Goal: Transaction & Acquisition: Purchase product/service

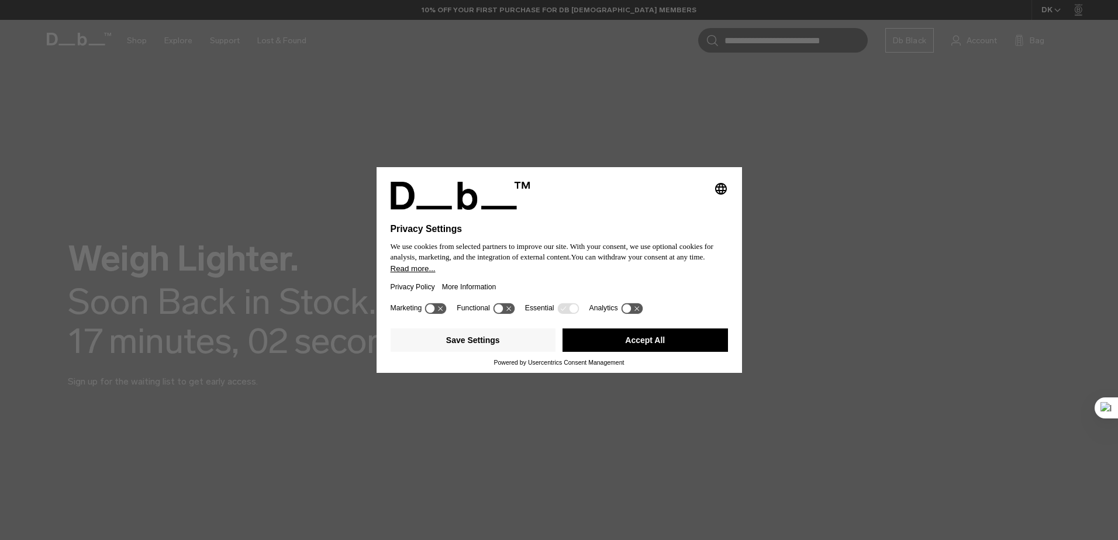
click at [617, 344] on button "Accept All" at bounding box center [644, 340] width 165 height 23
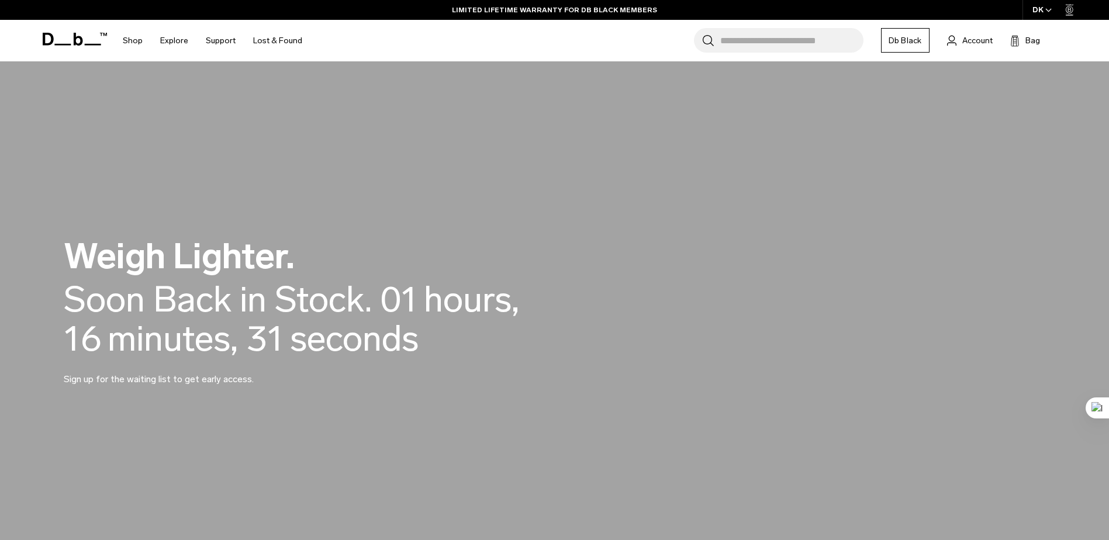
click at [755, 42] on input "Search for Bags, Luggage..." at bounding box center [791, 40] width 143 height 25
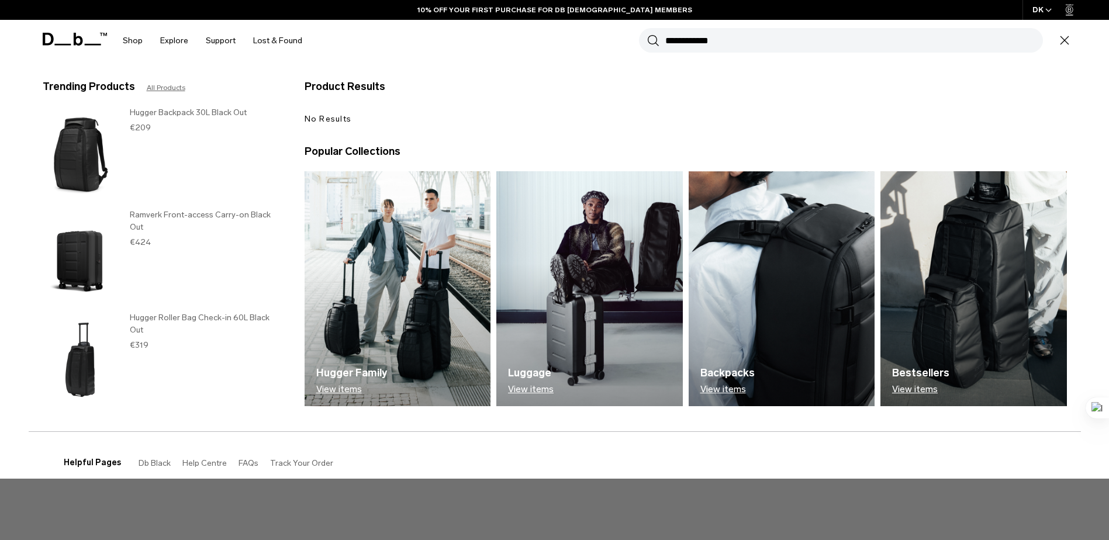
type input "**********"
click at [647, 34] on button "Search" at bounding box center [653, 40] width 12 height 13
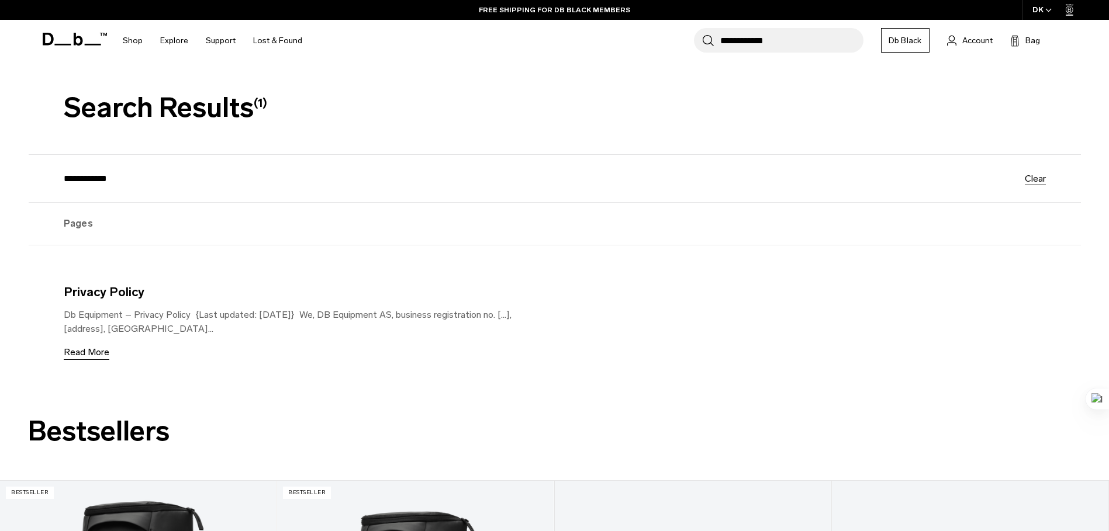
click at [91, 41] on icon at bounding box center [75, 39] width 64 height 13
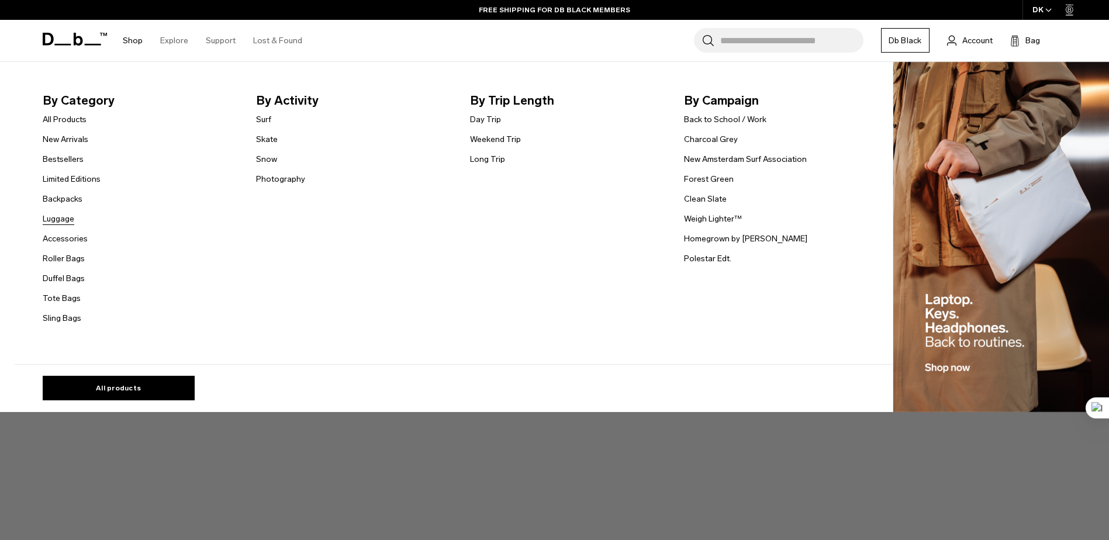
click at [68, 215] on link "Luggage" at bounding box center [59, 219] width 32 height 12
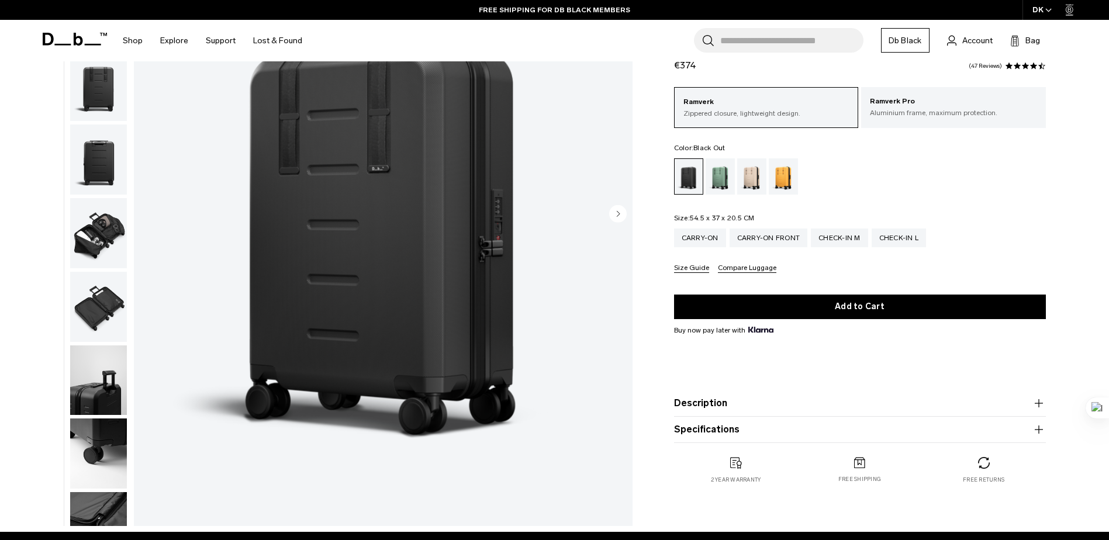
click at [114, 226] on img "button" at bounding box center [98, 233] width 57 height 70
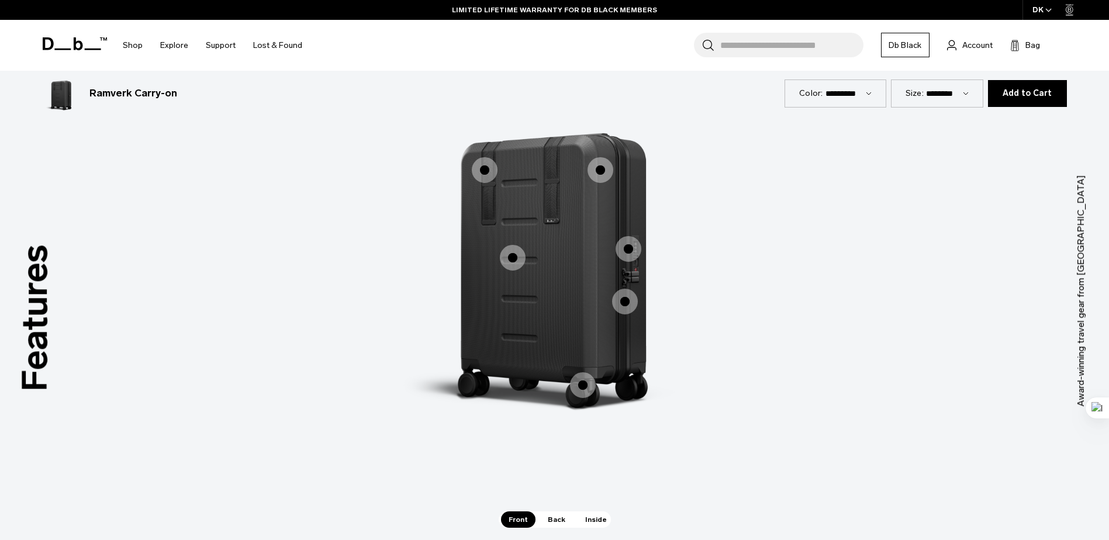
scroll to position [1286, 0]
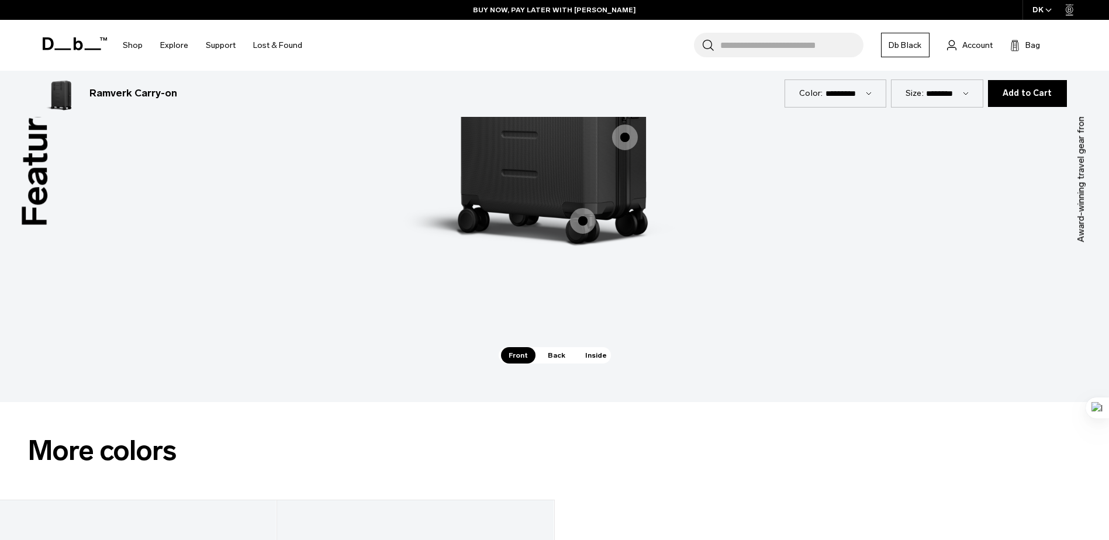
click at [586, 358] on span "Inside" at bounding box center [596, 355] width 37 height 16
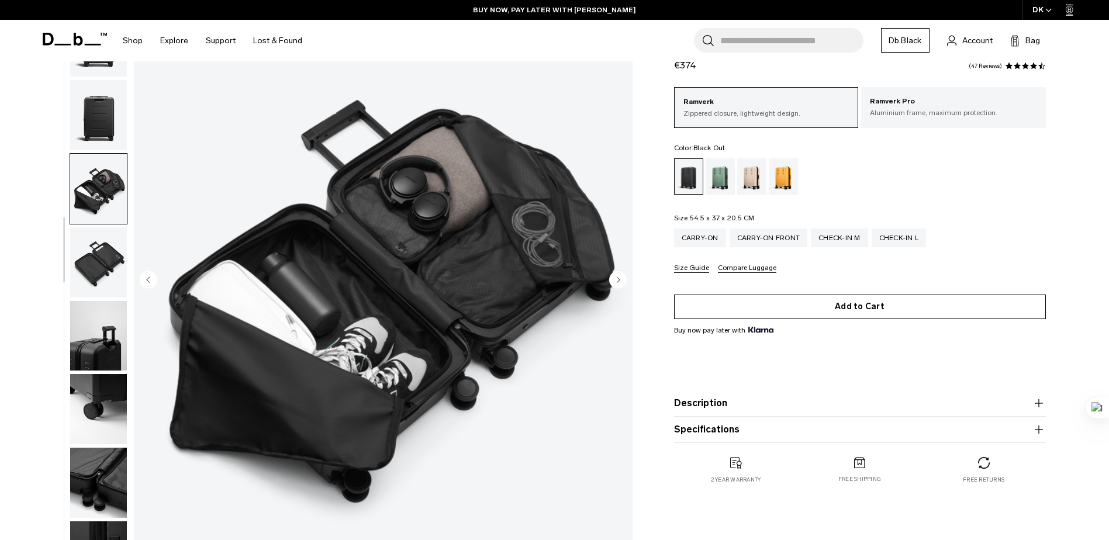
scroll to position [58, 0]
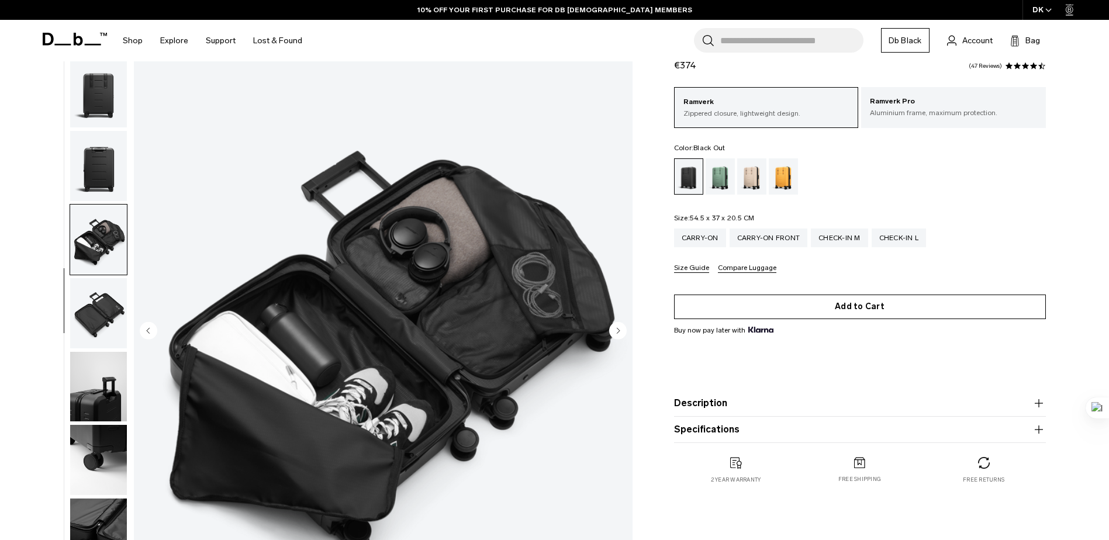
click at [853, 305] on button "Add to Cart" at bounding box center [860, 307] width 372 height 25
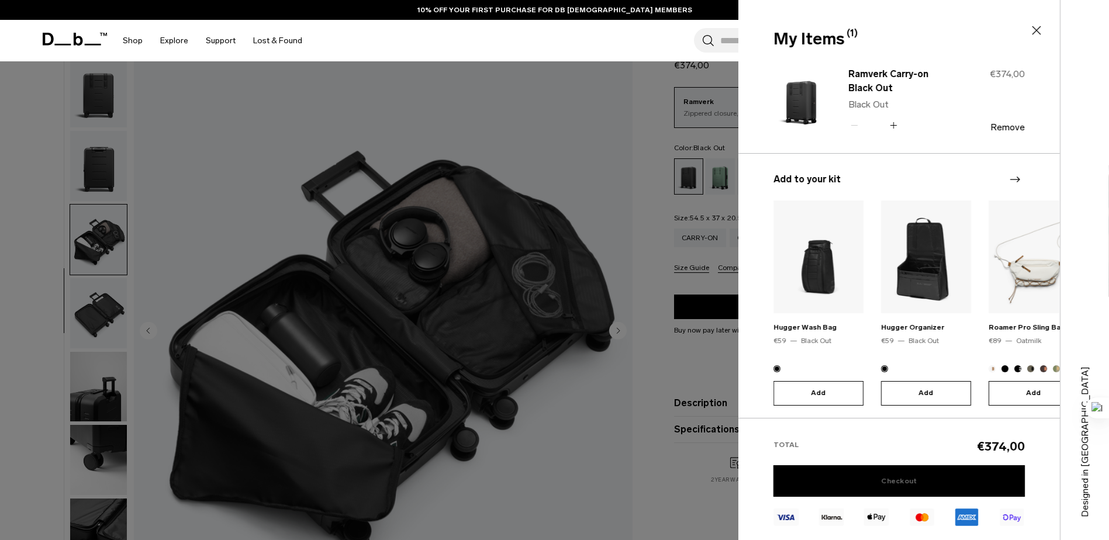
click at [895, 472] on link "Checkout" at bounding box center [898, 481] width 251 height 32
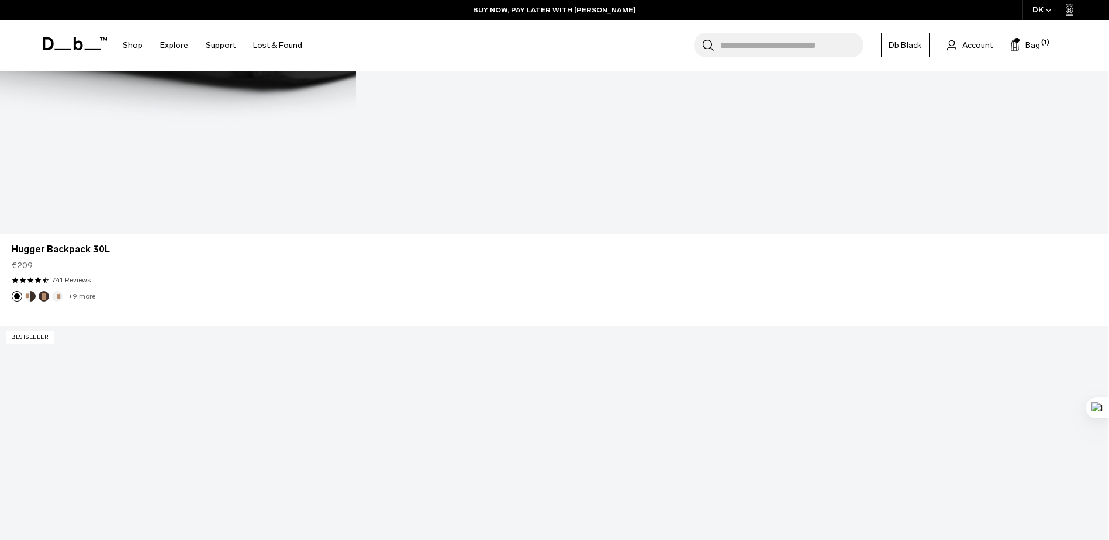
scroll to position [3449, 0]
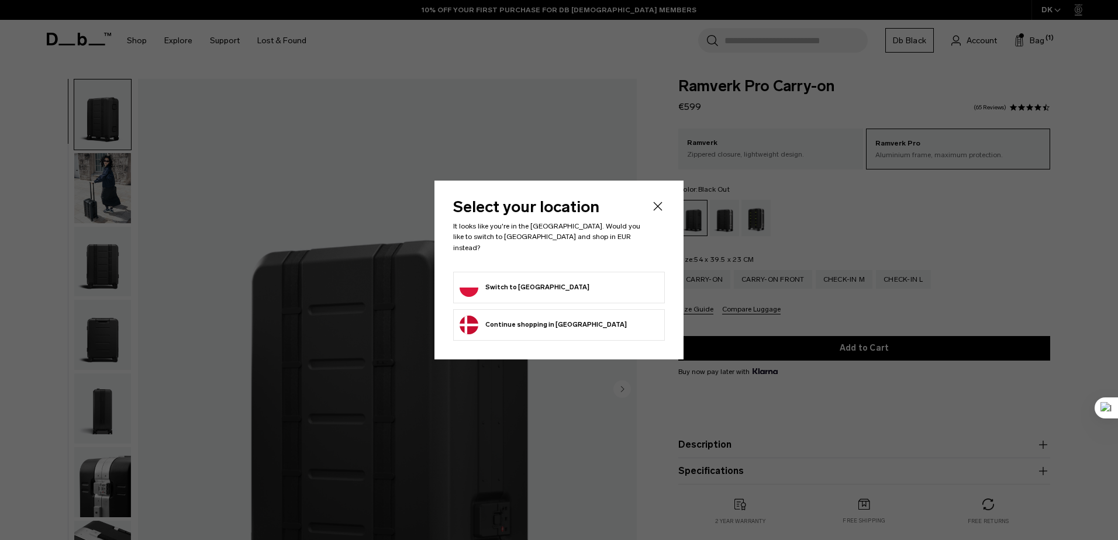
click at [498, 322] on button "Continue browsing Denmark store Continue shopping in Denmark" at bounding box center [542, 325] width 167 height 19
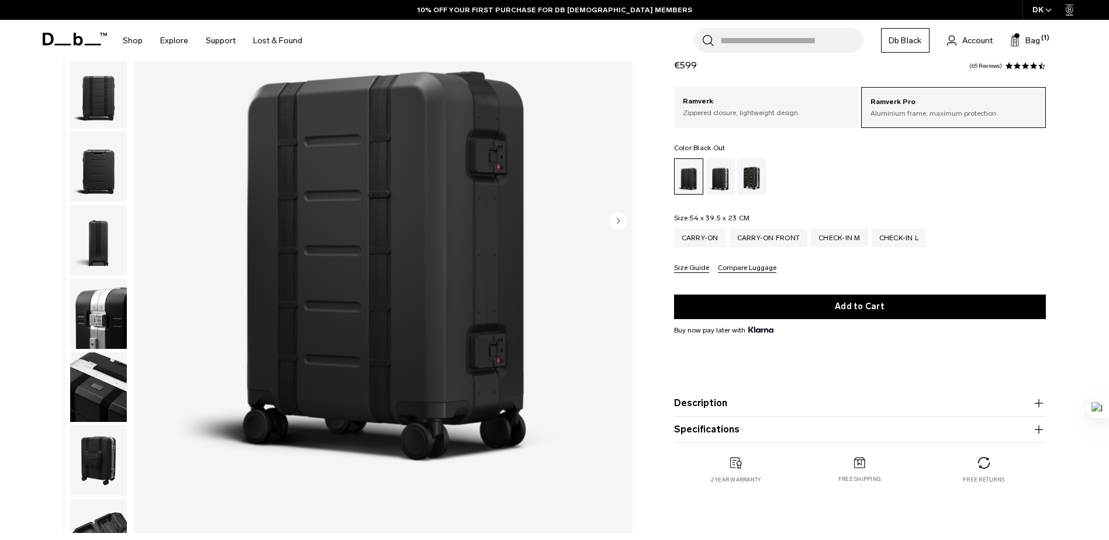
scroll to position [175, 0]
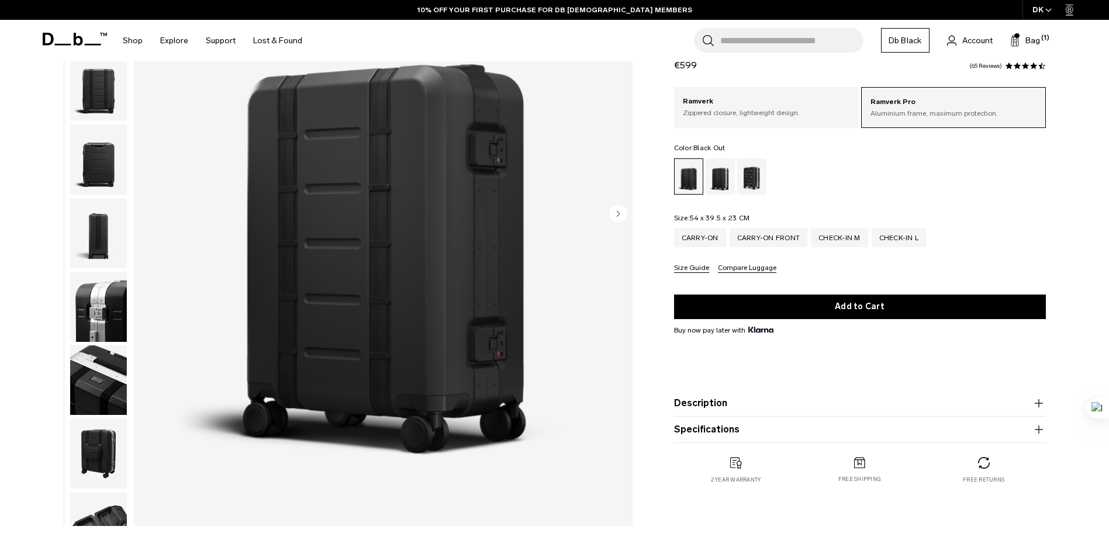
click at [105, 315] on img "button" at bounding box center [98, 307] width 57 height 70
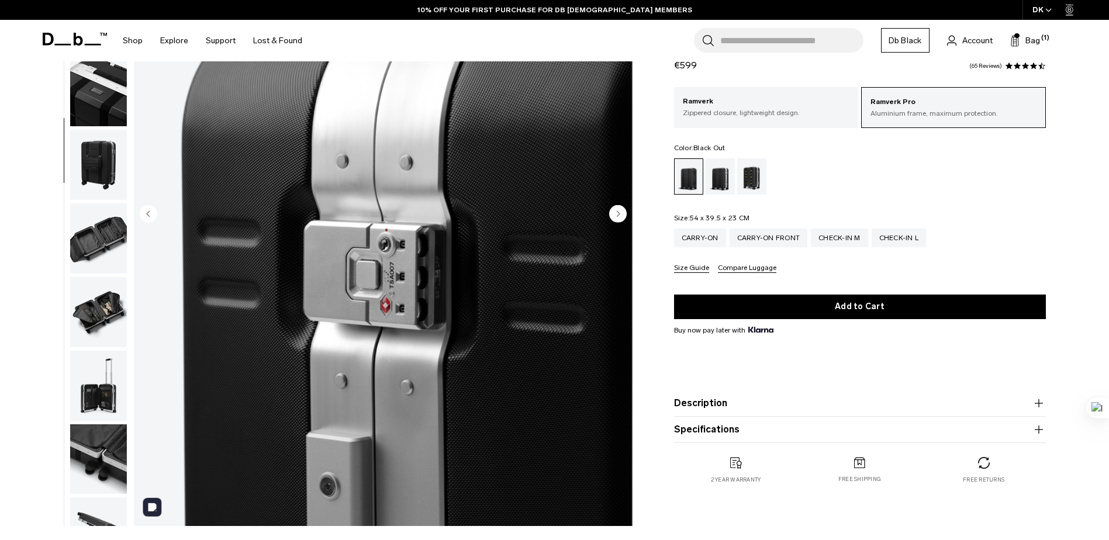
scroll to position [368, 0]
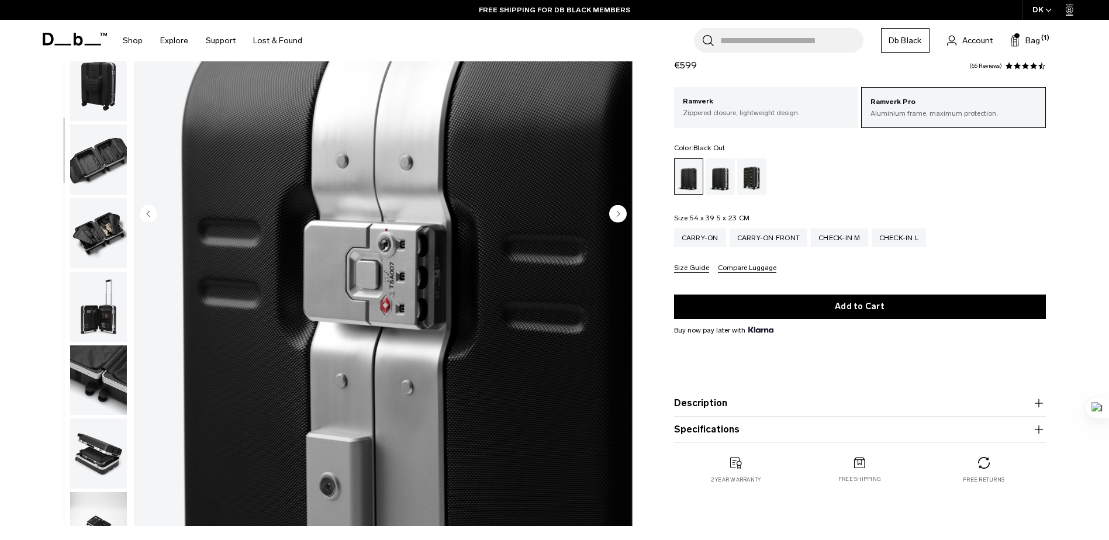
click at [118, 312] on img "button" at bounding box center [98, 307] width 57 height 70
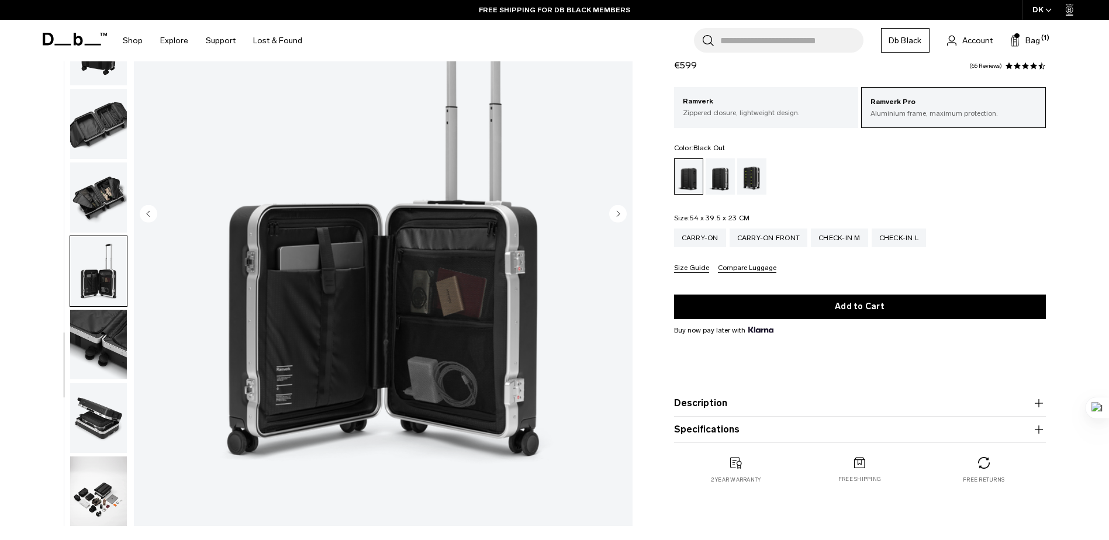
scroll to position [405, 0]
click at [112, 418] on img "button" at bounding box center [98, 417] width 57 height 70
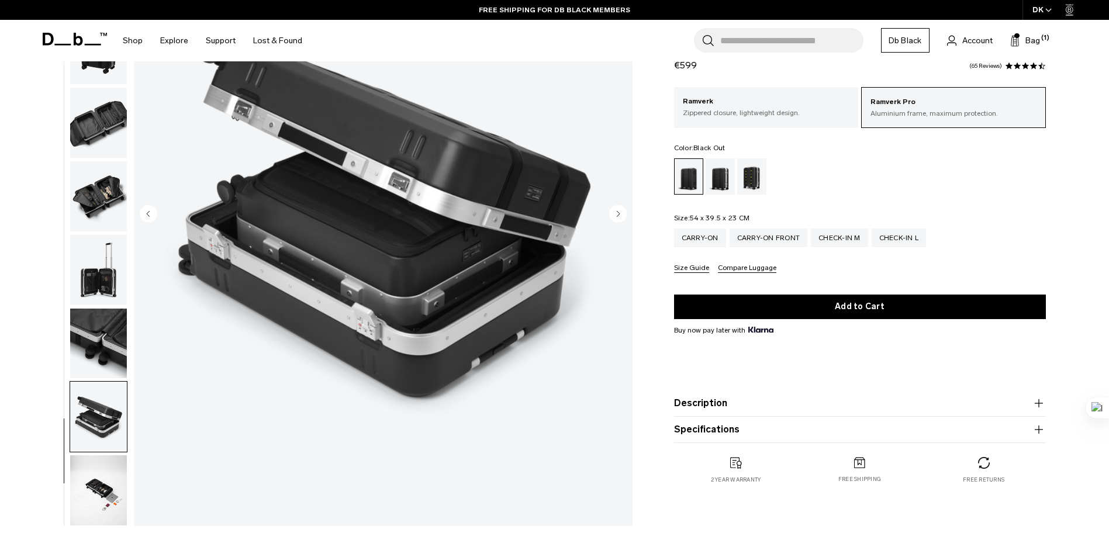
click at [106, 480] on img "button" at bounding box center [98, 490] width 57 height 70
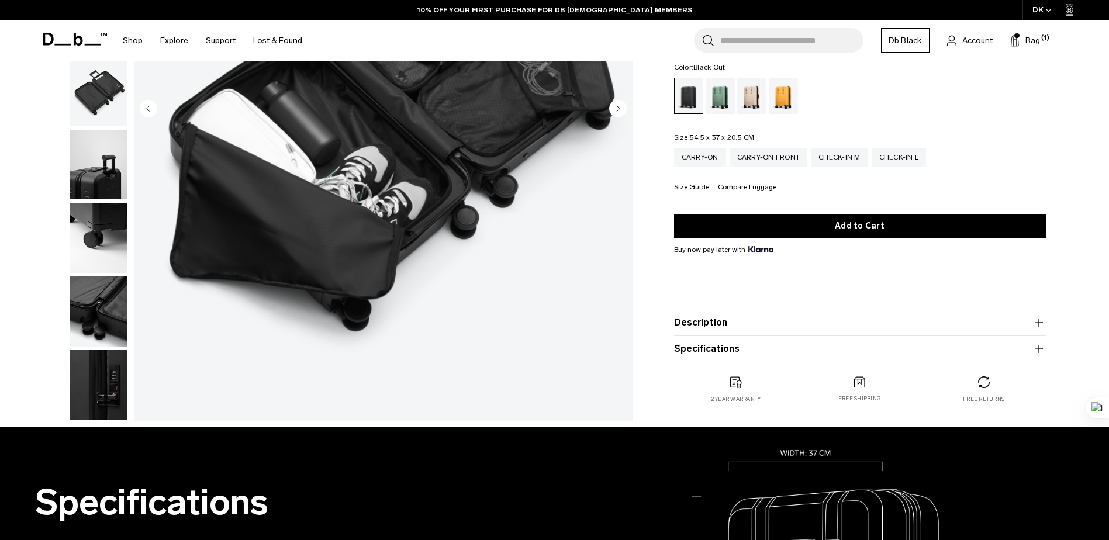
scroll to position [292, 0]
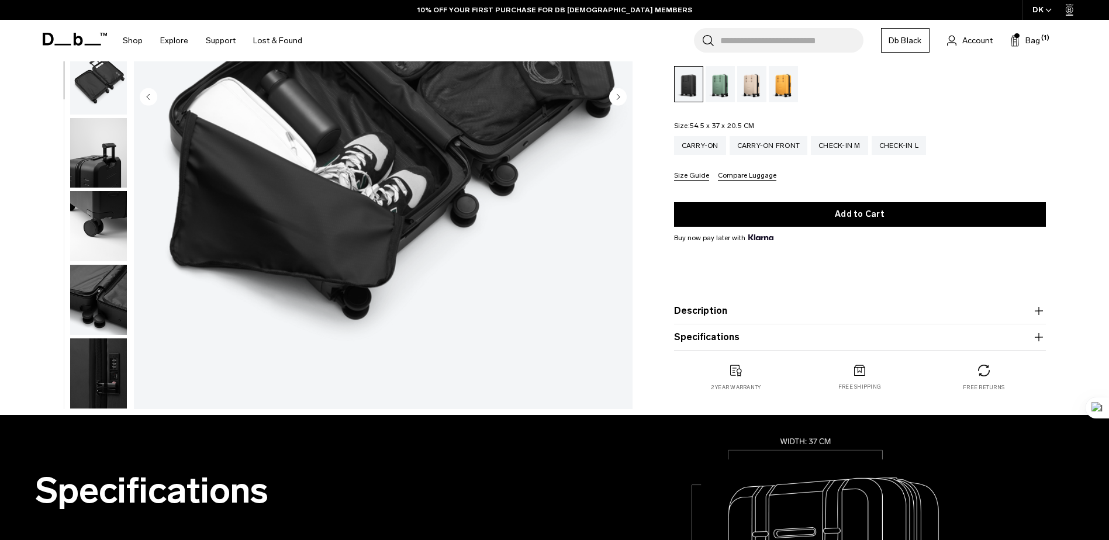
click at [115, 369] on img "button" at bounding box center [98, 373] width 57 height 70
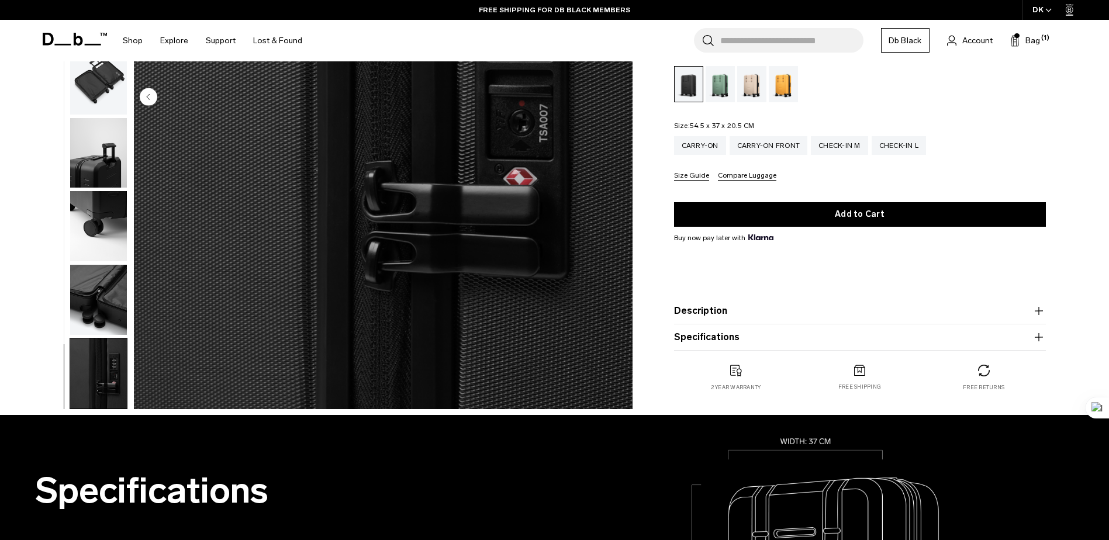
click at [99, 300] on img "button" at bounding box center [98, 300] width 57 height 70
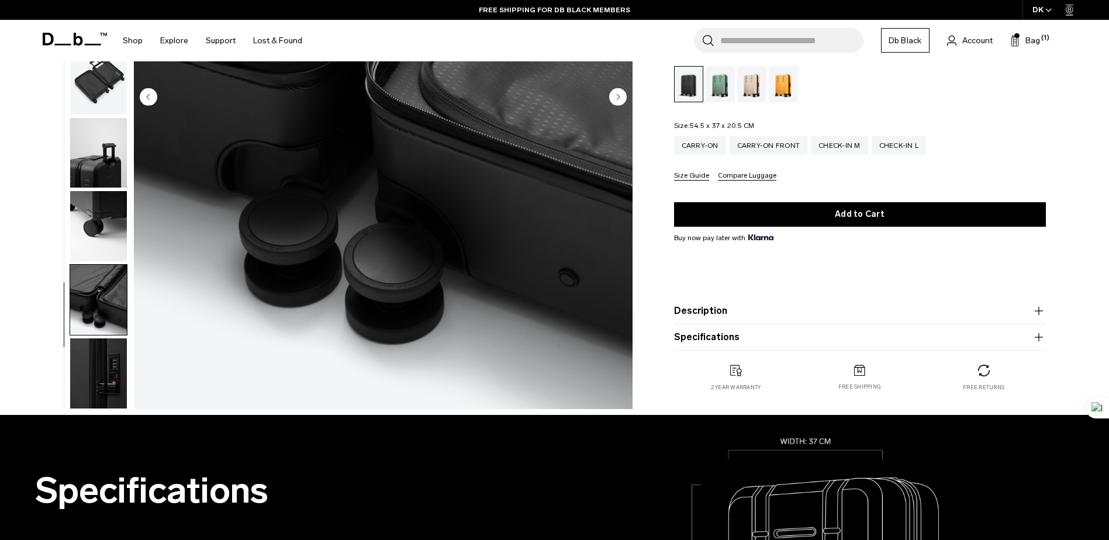
click at [106, 230] on img "button" at bounding box center [98, 226] width 57 height 70
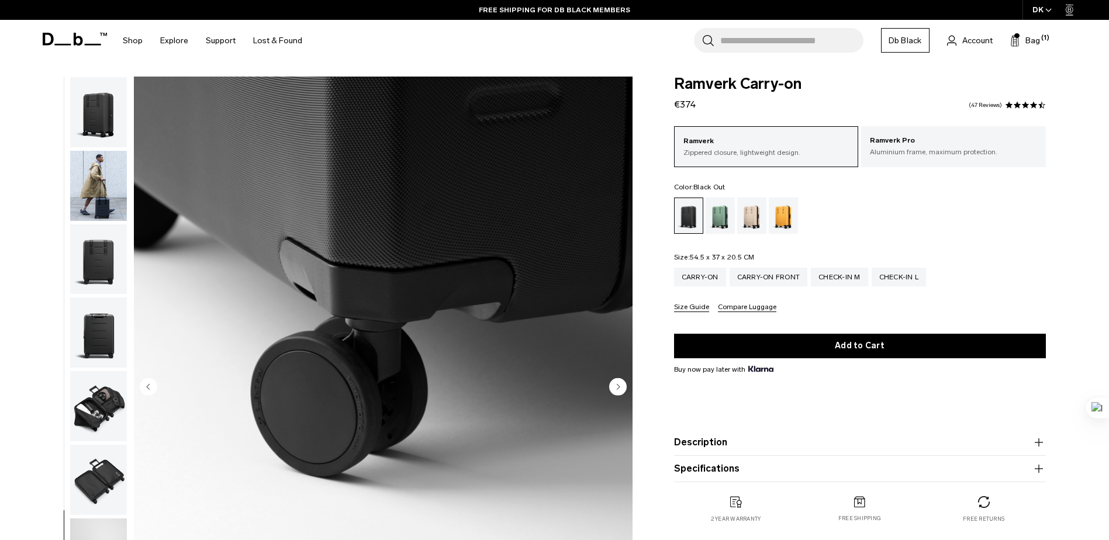
scroll to position [0, 0]
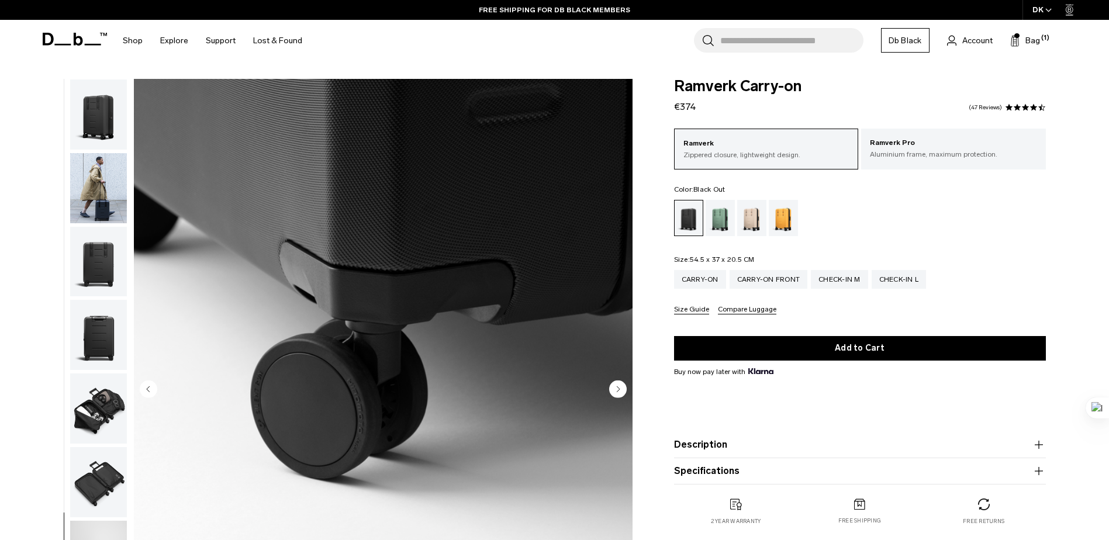
click at [617, 387] on icon "Next slide" at bounding box center [618, 388] width 3 height 5
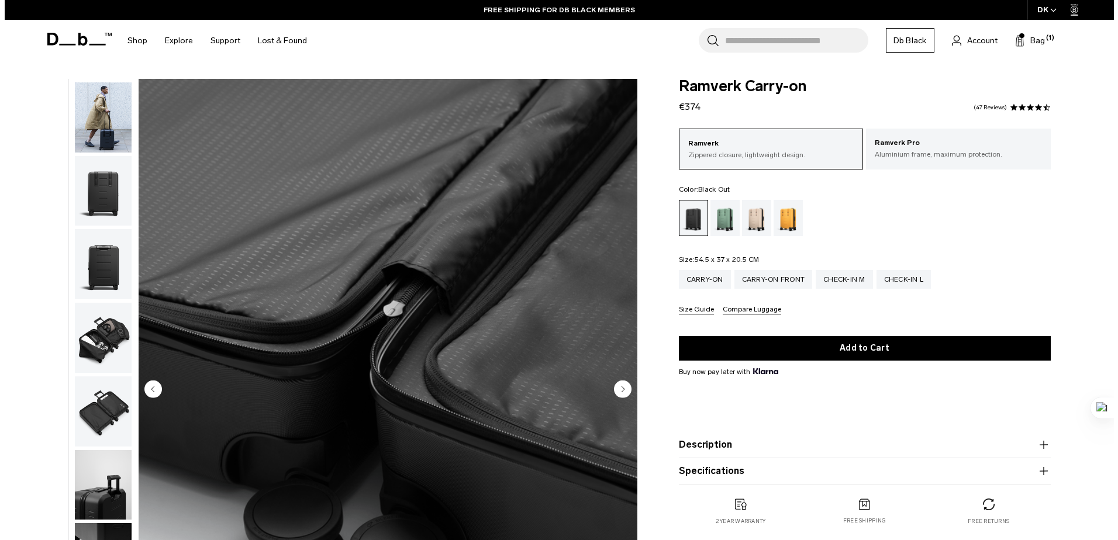
scroll to position [110, 0]
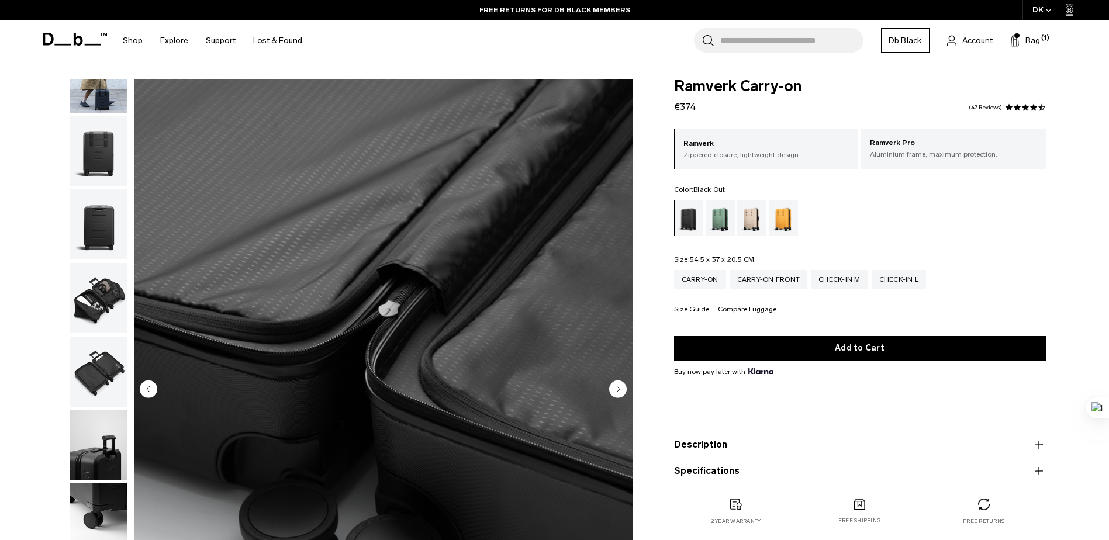
click at [616, 387] on circle "Next slide" at bounding box center [618, 389] width 18 height 18
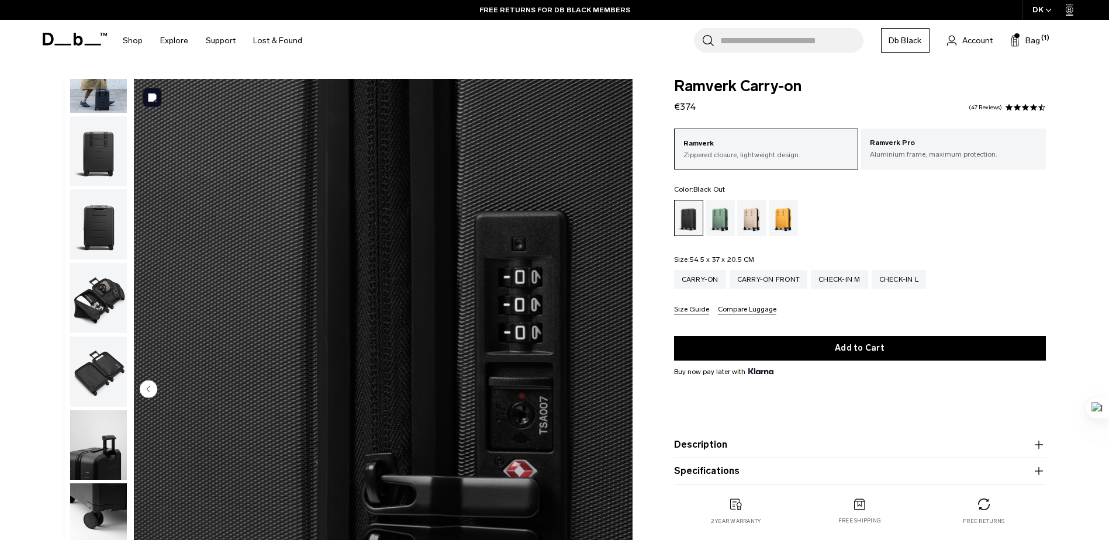
click at [616, 387] on img "10 / 10" at bounding box center [383, 390] width 499 height 623
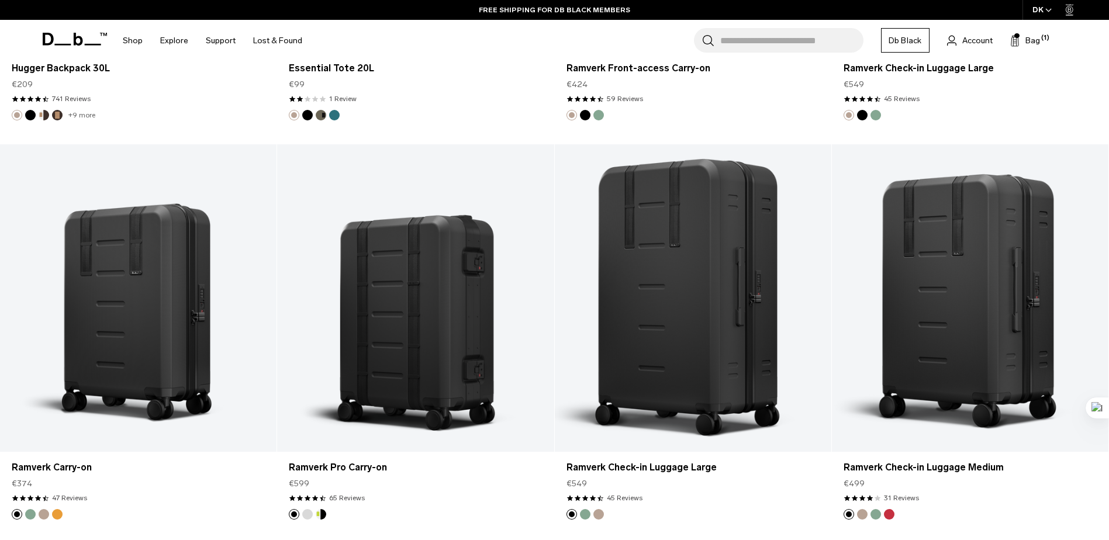
scroll to position [3412, 0]
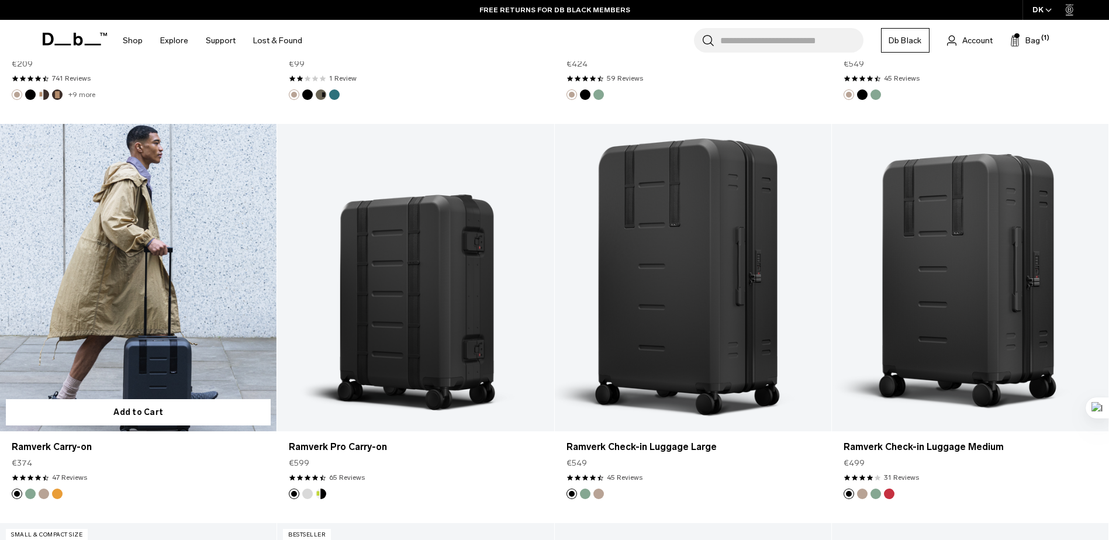
click at [206, 251] on link "Ramverk Carry-on" at bounding box center [138, 277] width 277 height 307
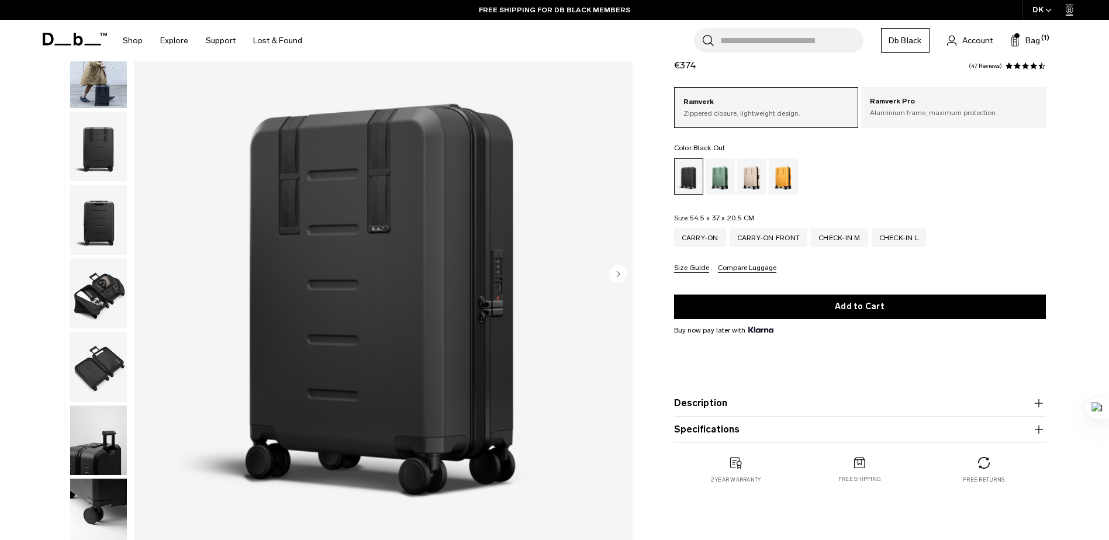
scroll to position [117, 0]
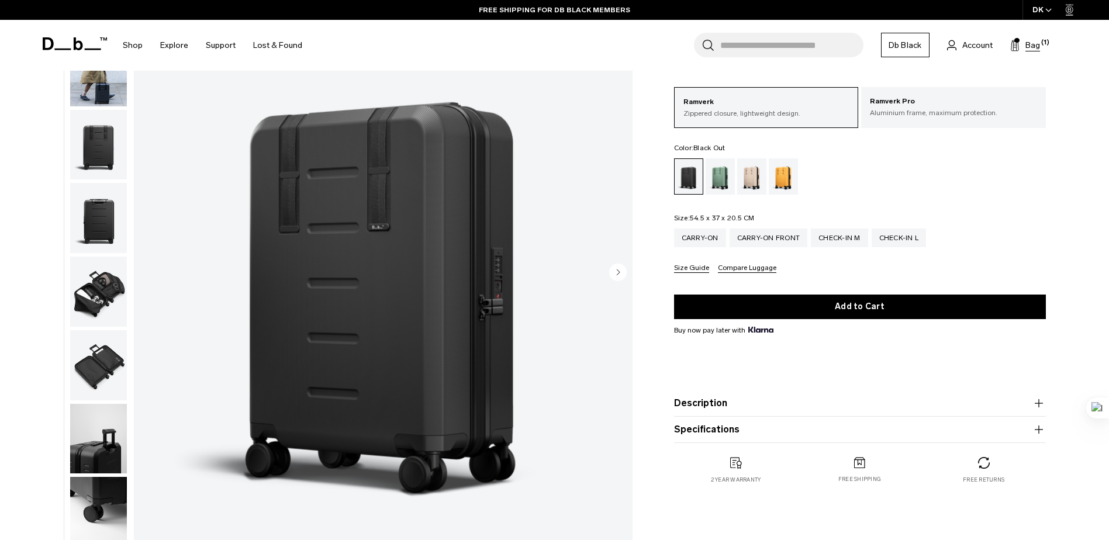
click at [1038, 42] on span "Bag" at bounding box center [1032, 45] width 15 height 12
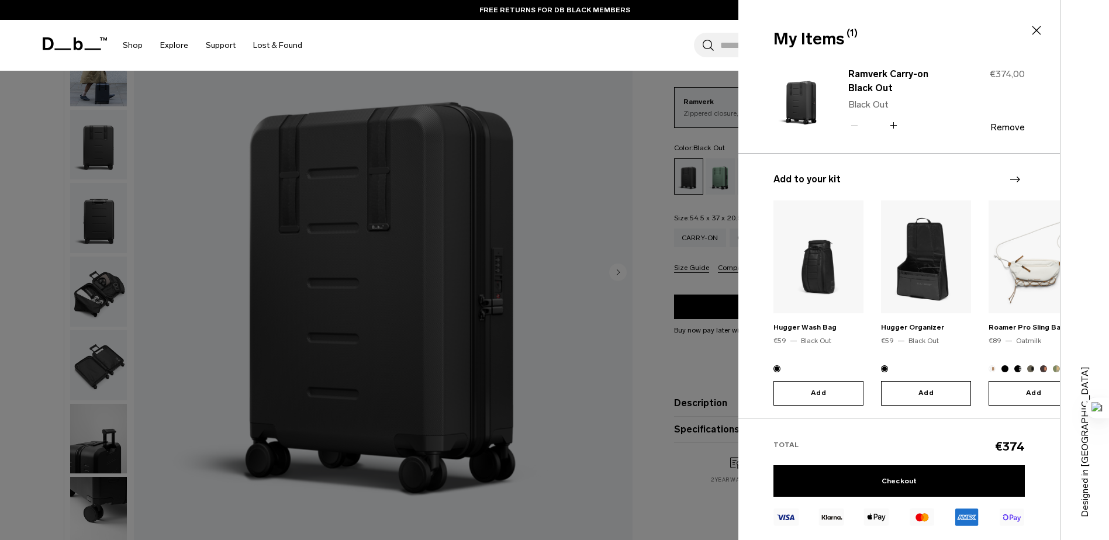
click at [881, 96] on div "Ramverk Carry-on Black Out Black Out Quantity - * +" at bounding box center [899, 99] width 103 height 65
click at [918, 479] on link "Checkout" at bounding box center [898, 481] width 251 height 32
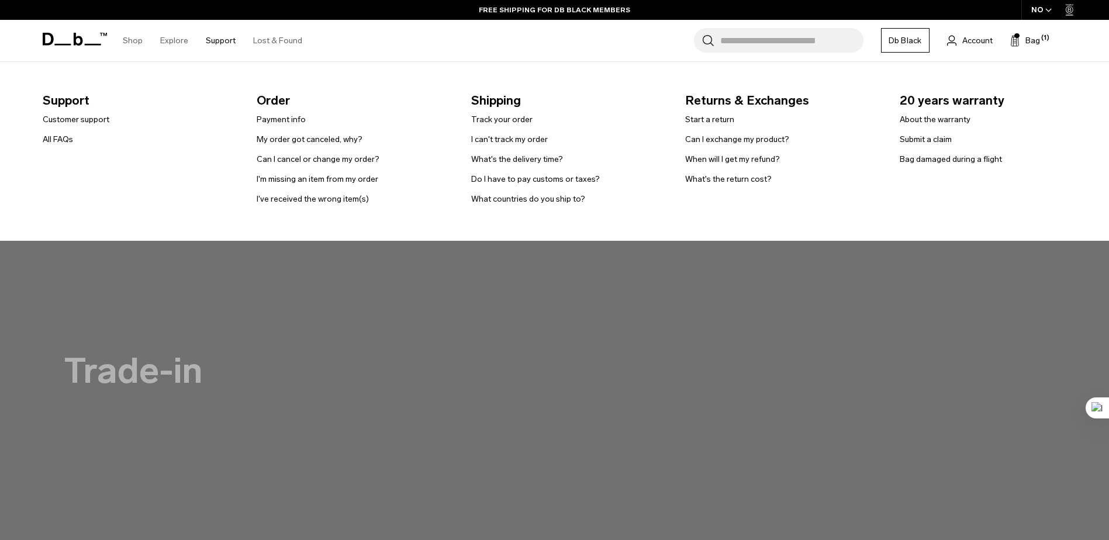
click at [224, 38] on link "Support" at bounding box center [221, 41] width 30 height 42
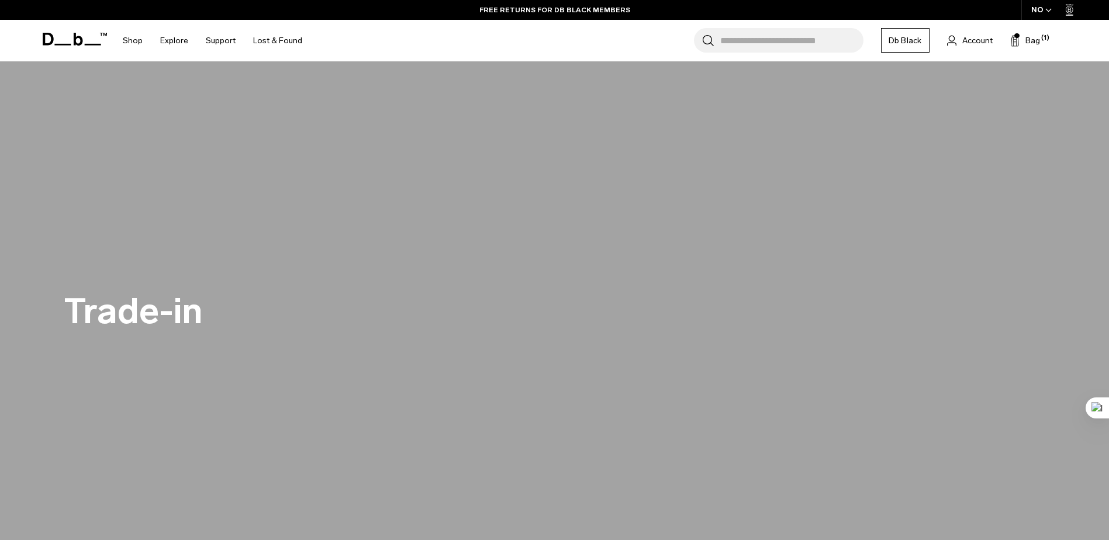
scroll to position [58, 0]
click at [67, 37] on icon at bounding box center [75, 39] width 64 height 13
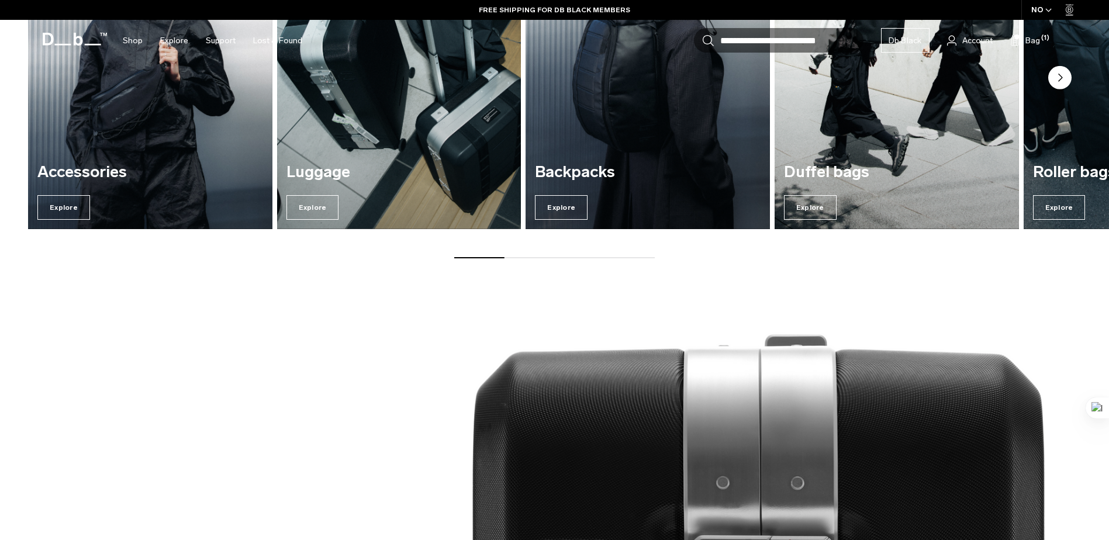
scroll to position [818, 0]
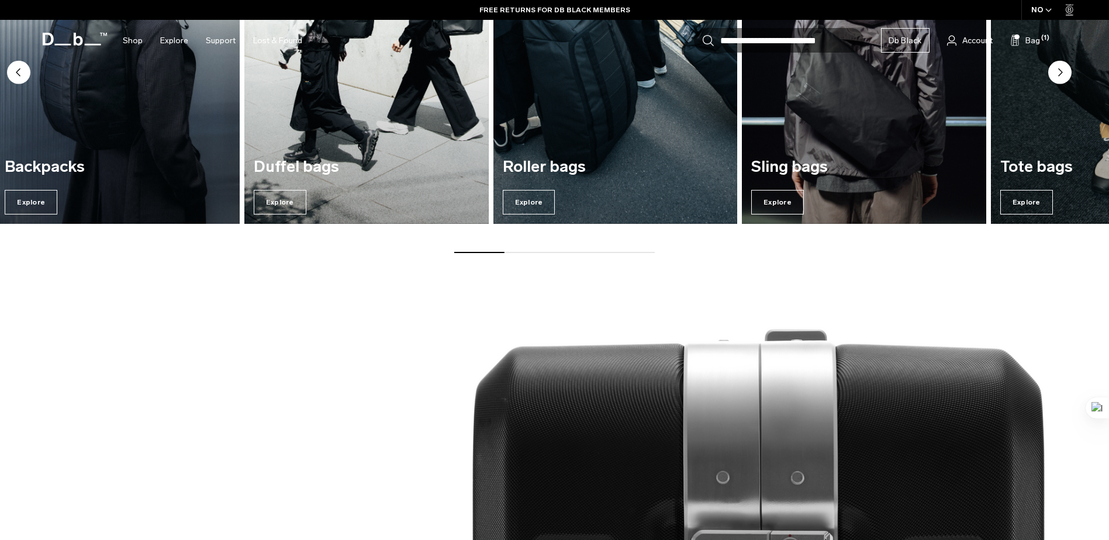
click at [163, 183] on div "Backpacks Explore" at bounding box center [117, 186] width 244 height 75
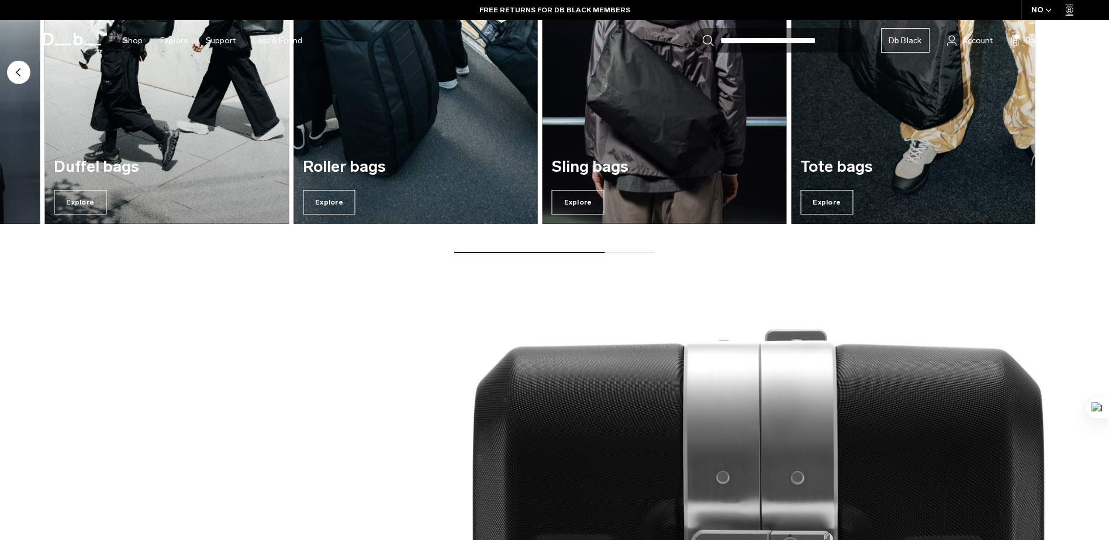
click at [297, 182] on div "Roller bags Explore" at bounding box center [415, 186] width 244 height 75
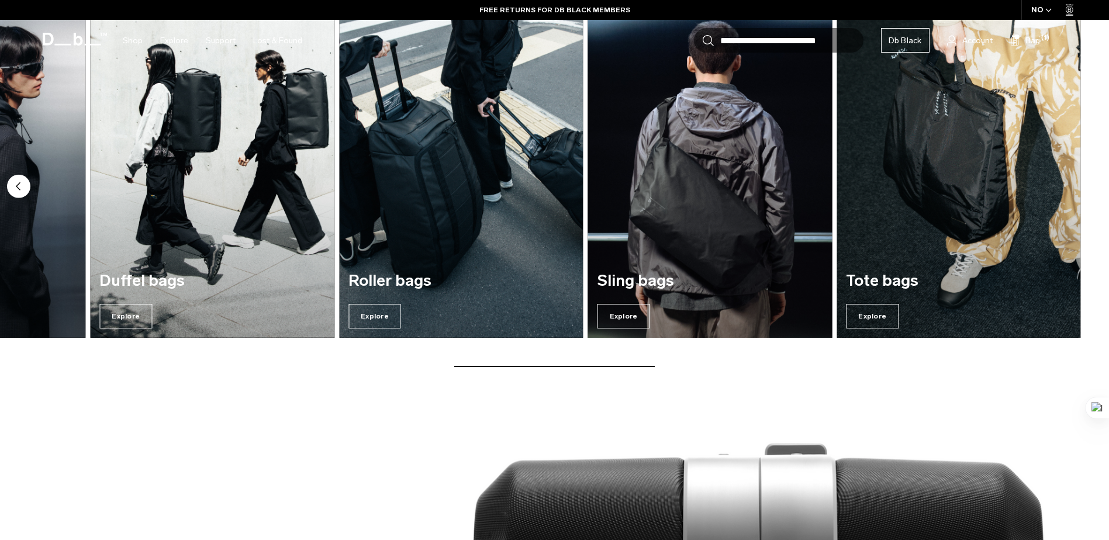
scroll to position [701, 0]
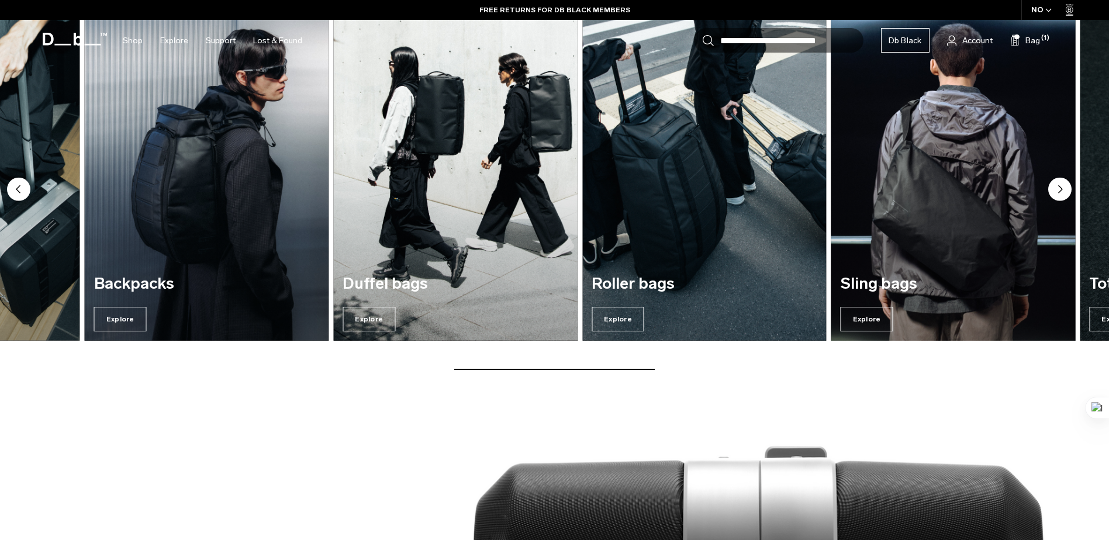
click at [903, 240] on img "6 / 7" at bounding box center [952, 176] width 251 height 340
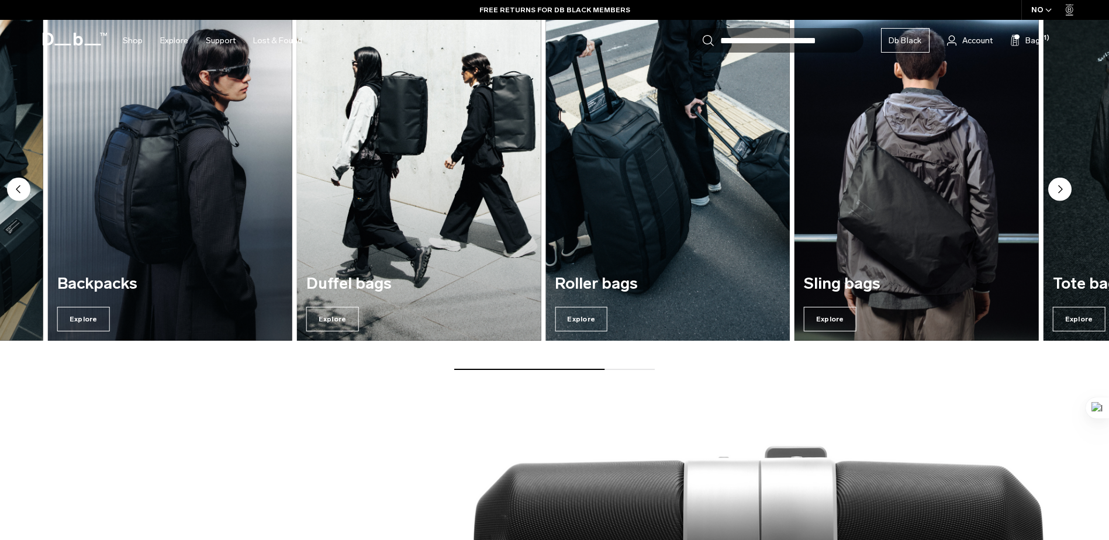
click at [790, 237] on img "5 / 7" at bounding box center [667, 176] width 251 height 340
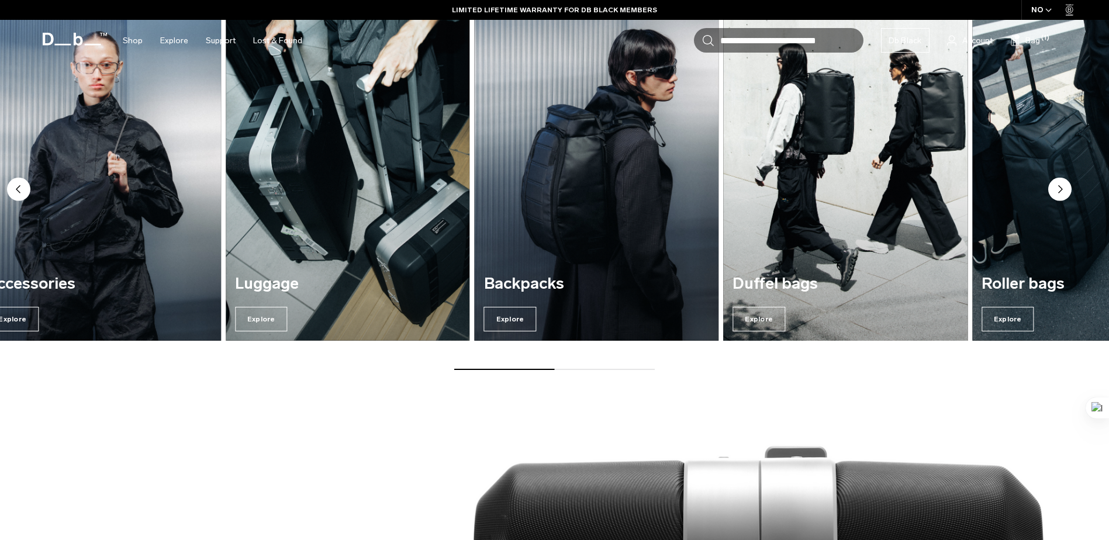
click at [807, 244] on img "4 / 7" at bounding box center [845, 176] width 251 height 340
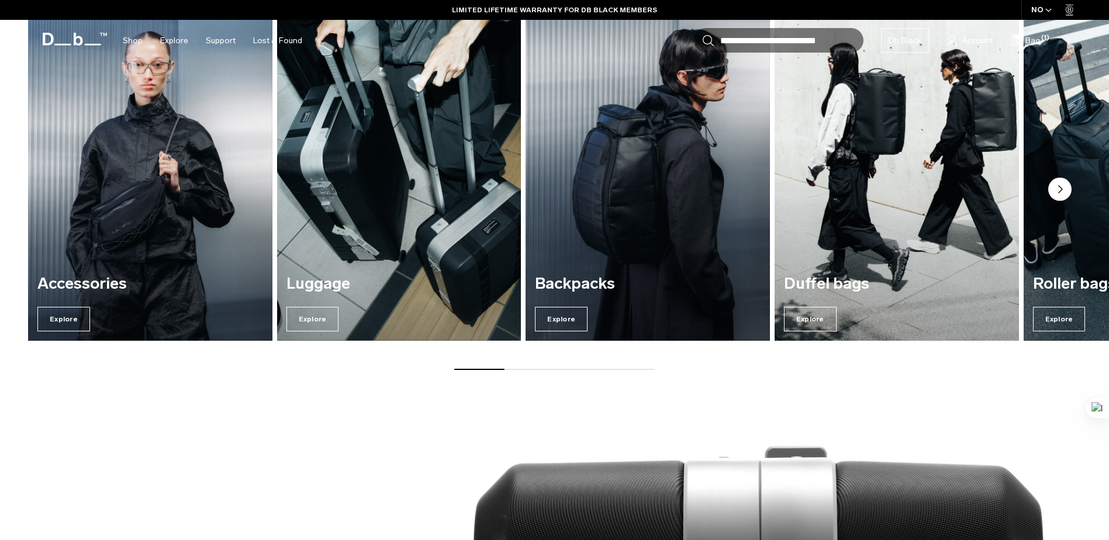
click at [865, 217] on img "4 / 7" at bounding box center [896, 176] width 251 height 340
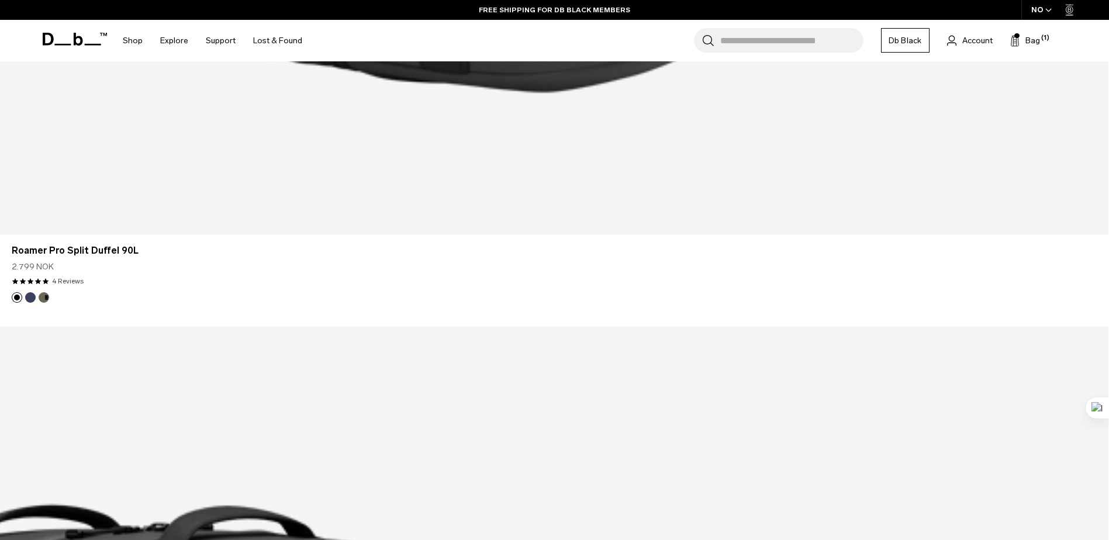
scroll to position [1345, 0]
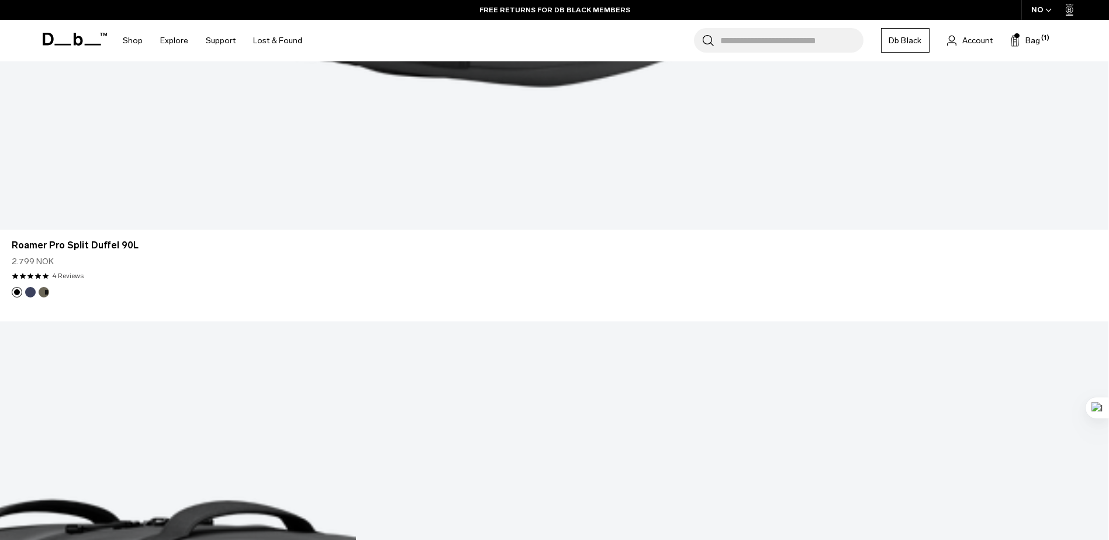
click at [1046, 12] on icon "button" at bounding box center [1048, 10] width 6 height 4
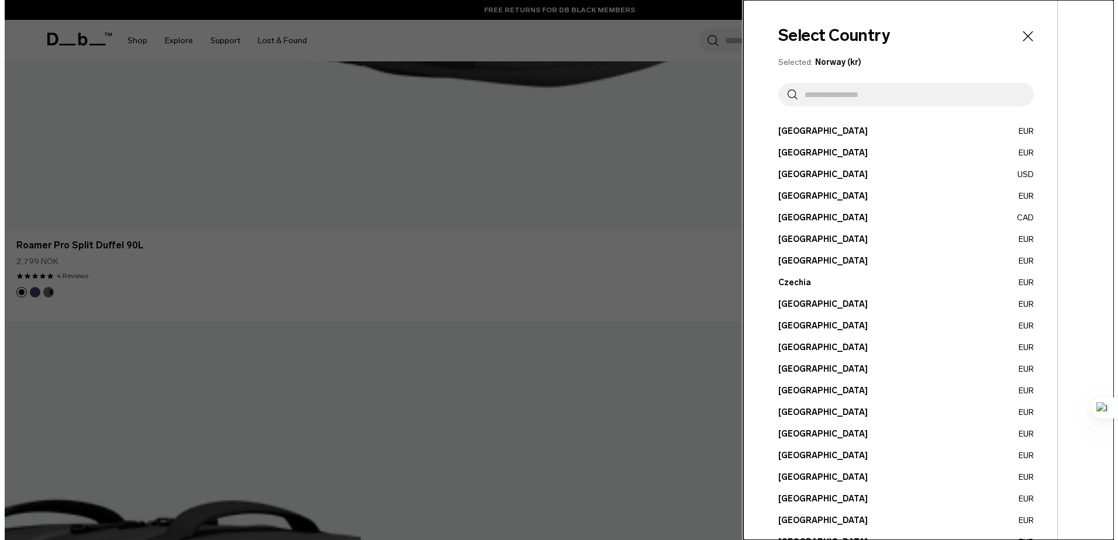
scroll to position [1352, 0]
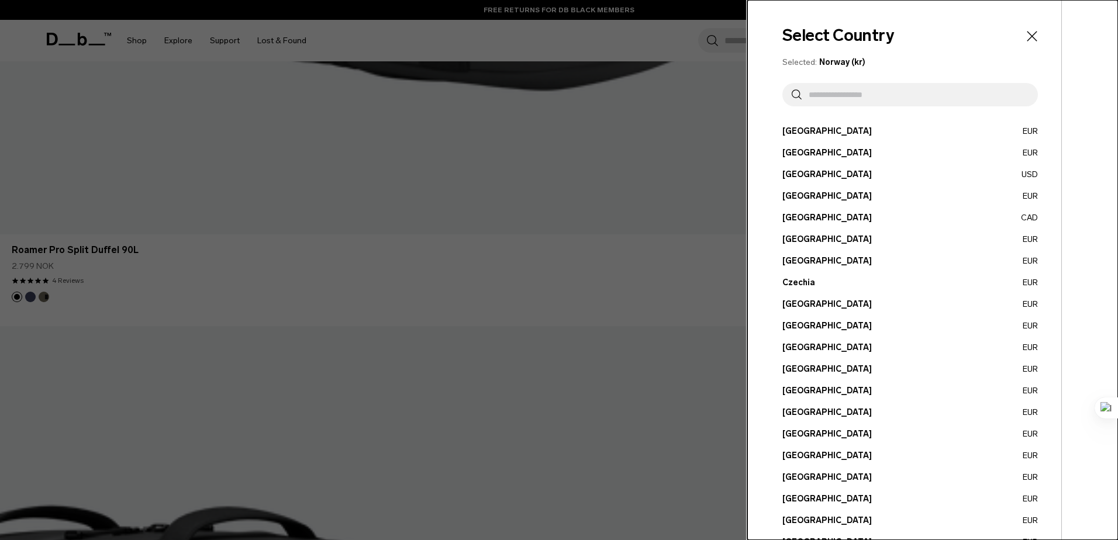
click at [816, 304] on button "Denmark EUR" at bounding box center [909, 304] width 255 height 12
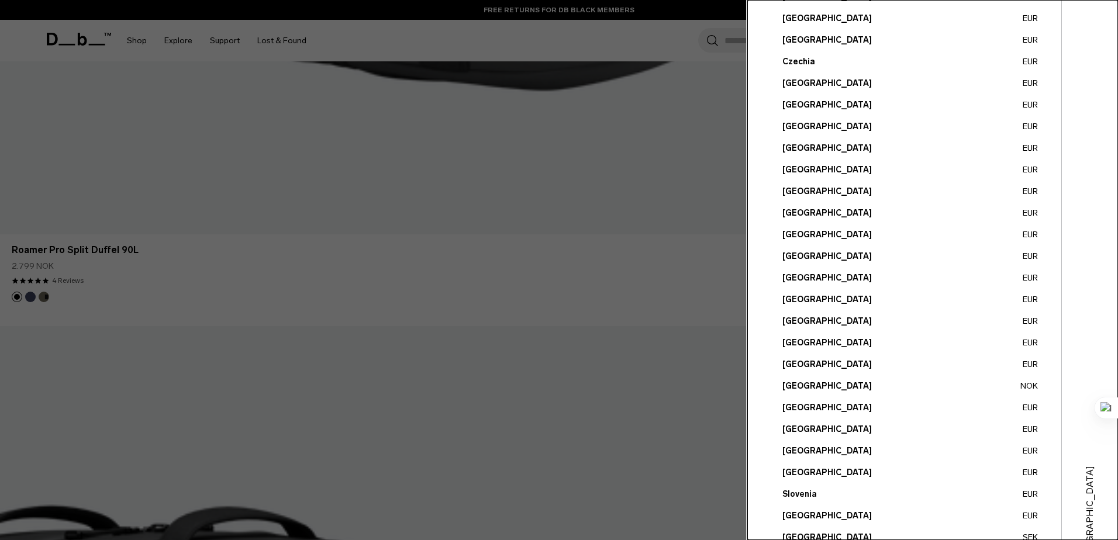
scroll to position [288, 0]
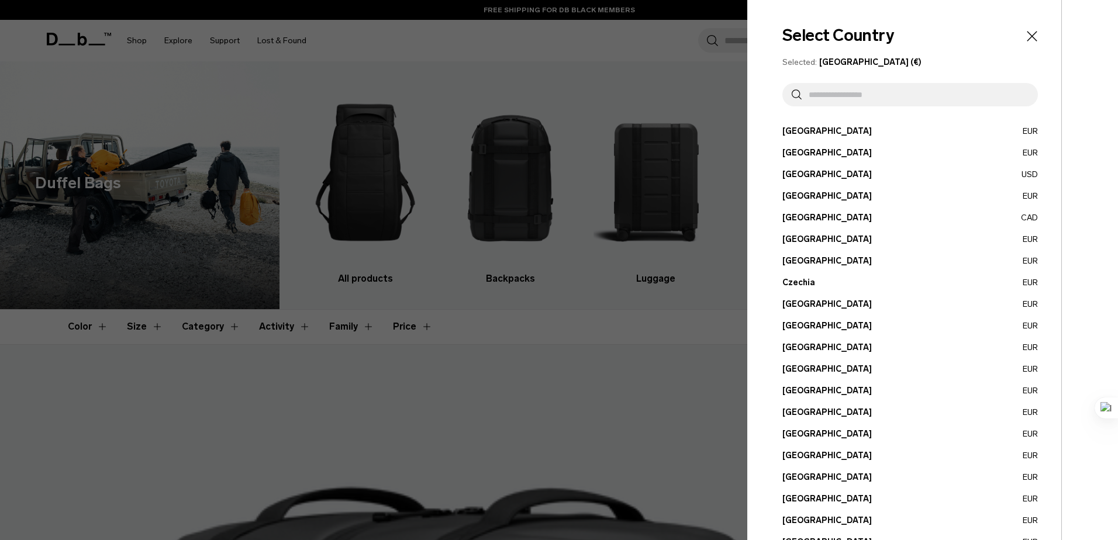
click at [804, 309] on button "Denmark EUR" at bounding box center [909, 304] width 255 height 12
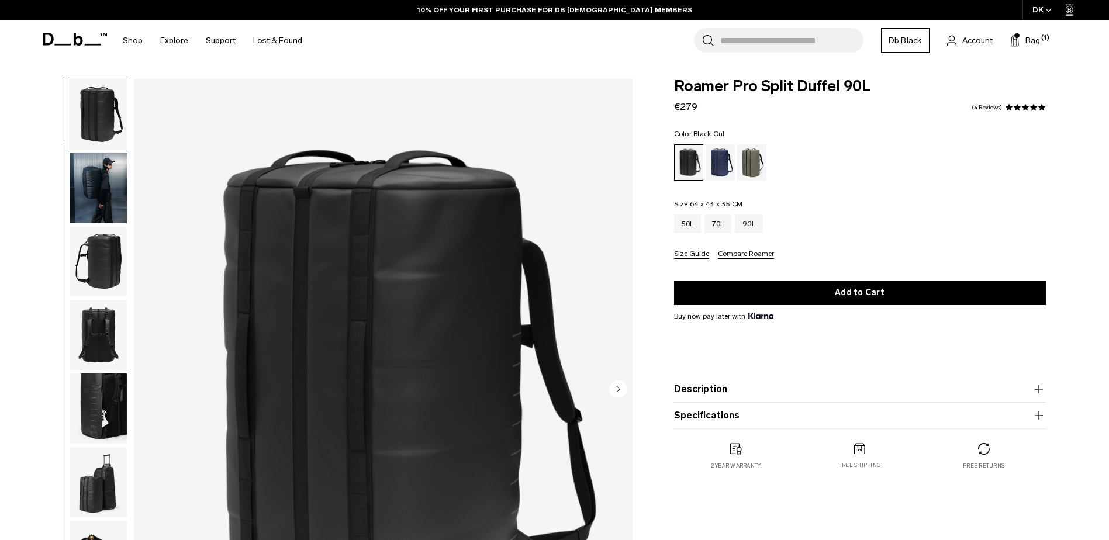
scroll to position [37, 0]
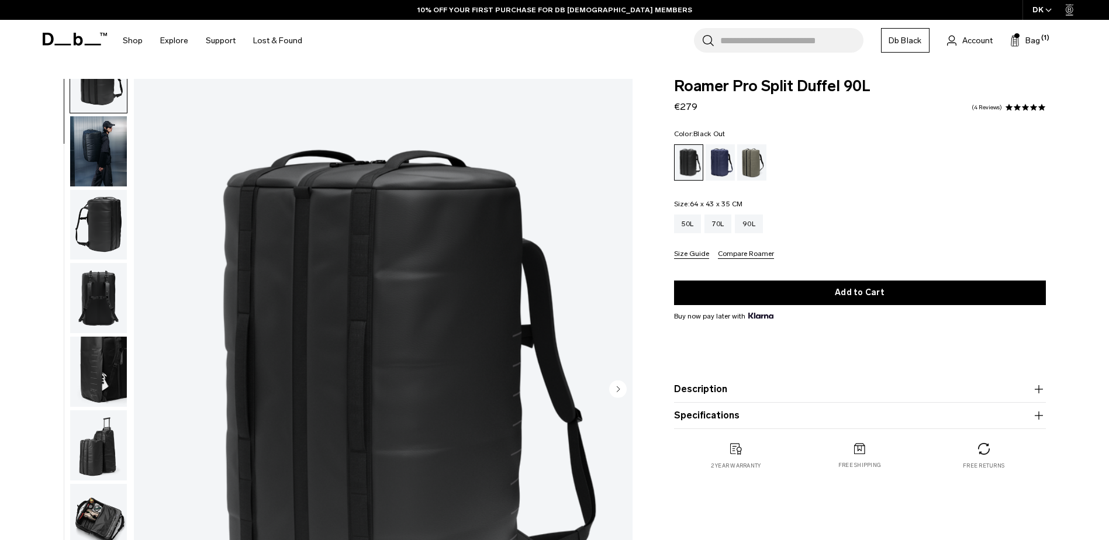
click at [615, 384] on circle "Next slide" at bounding box center [618, 389] width 18 height 18
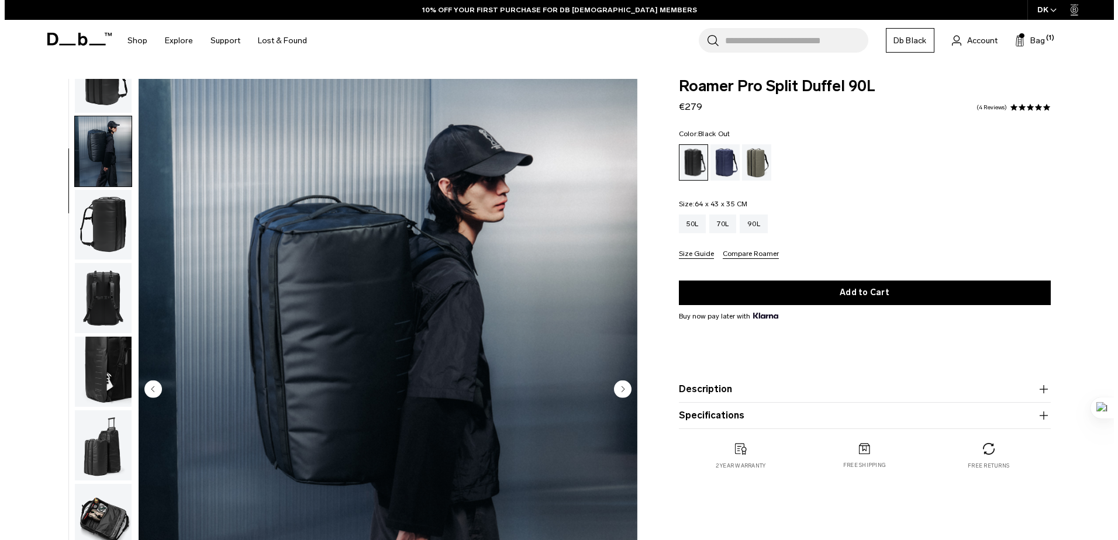
scroll to position [0, 0]
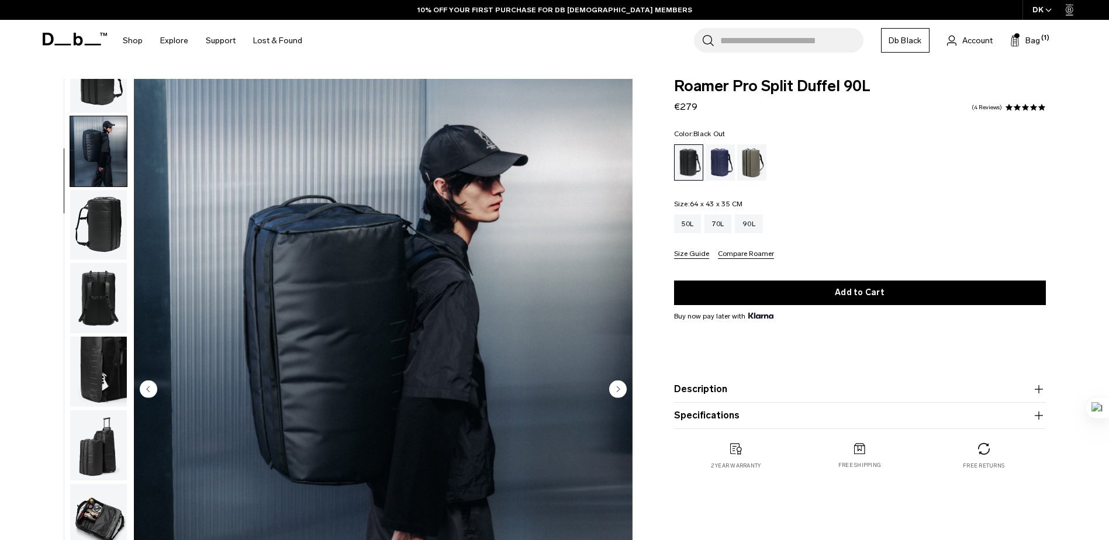
click at [617, 386] on circle "Next slide" at bounding box center [618, 389] width 18 height 18
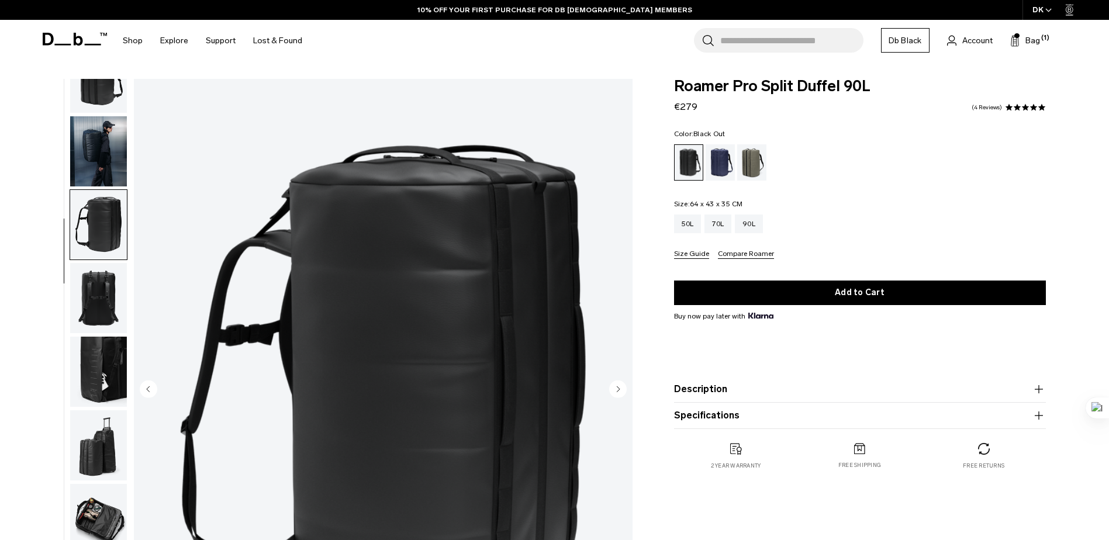
click at [617, 386] on circle "Next slide" at bounding box center [618, 389] width 18 height 18
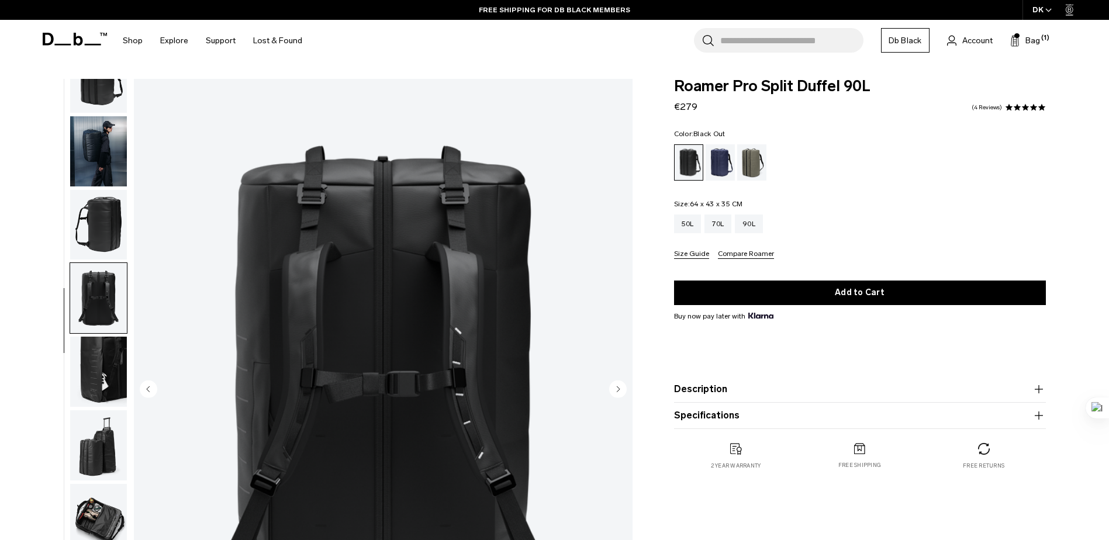
click at [617, 386] on circle "Next slide" at bounding box center [618, 389] width 18 height 18
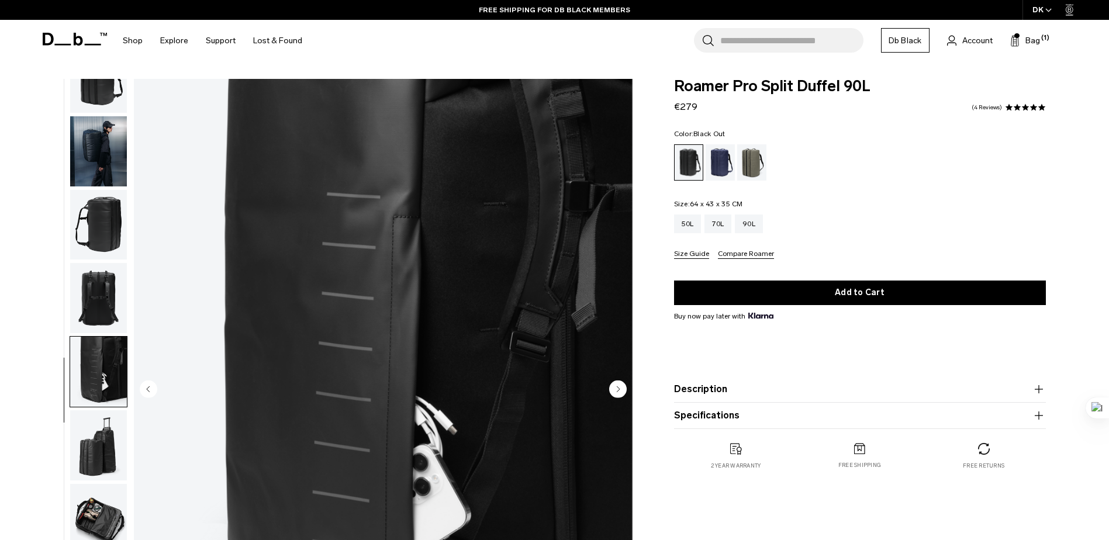
click at [617, 386] on circle "Next slide" at bounding box center [618, 389] width 18 height 18
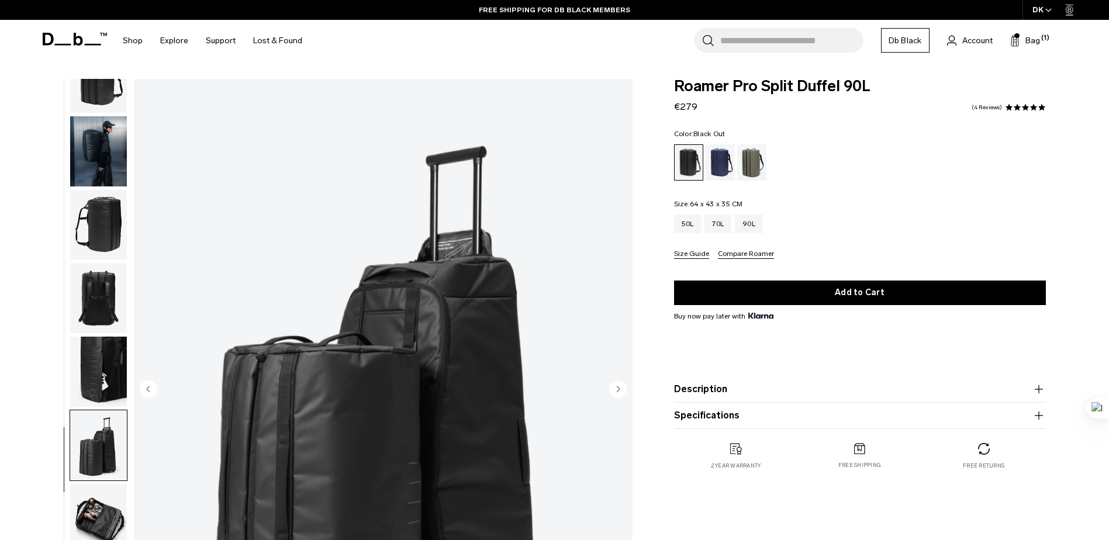
click at [617, 386] on circle "Next slide" at bounding box center [618, 389] width 18 height 18
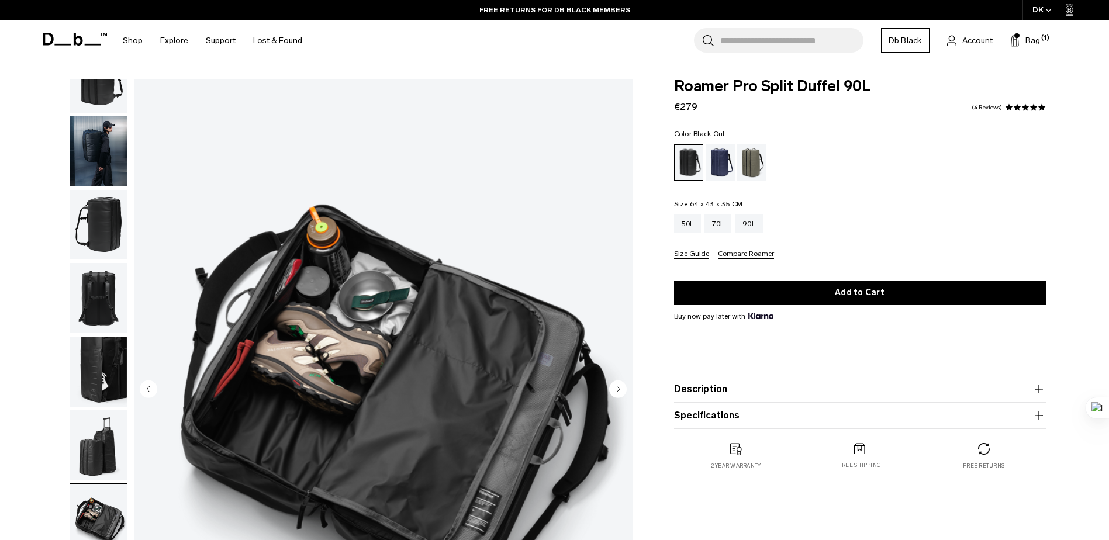
click at [617, 386] on circle "Next slide" at bounding box center [618, 389] width 18 height 18
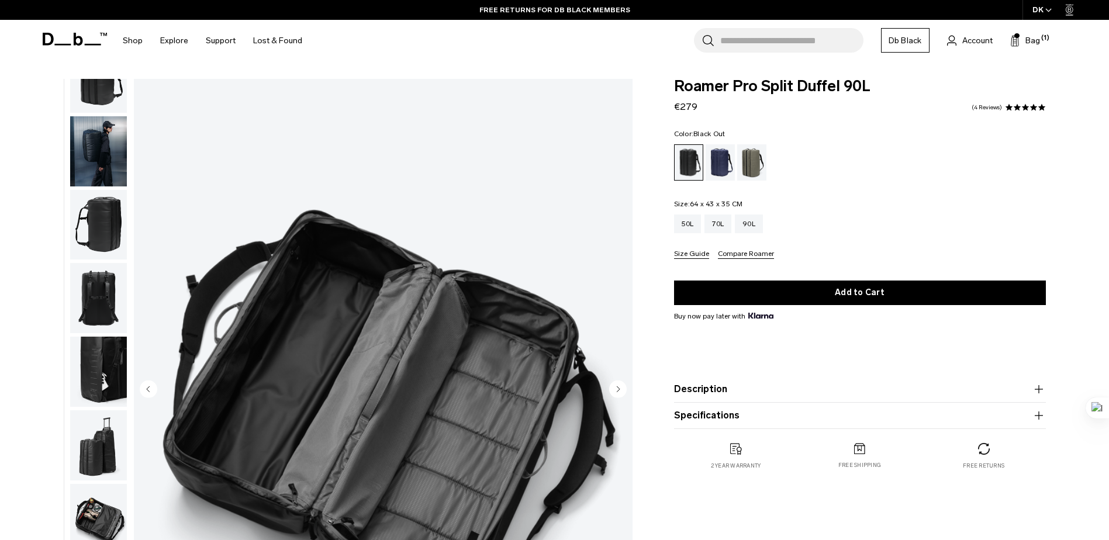
click at [617, 386] on circle "Next slide" at bounding box center [618, 389] width 18 height 18
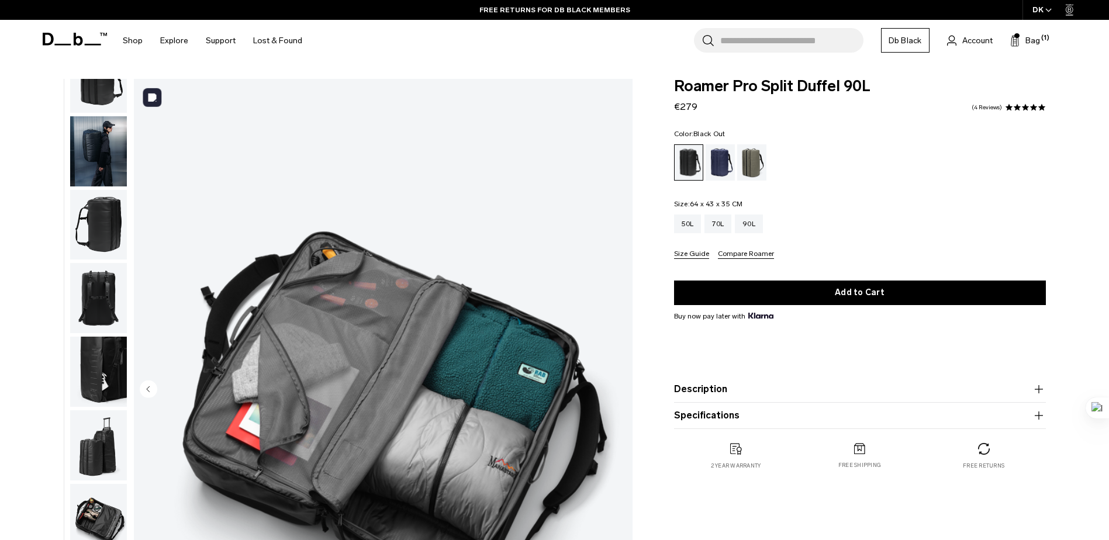
click at [617, 386] on img "9 / 9" at bounding box center [383, 390] width 499 height 623
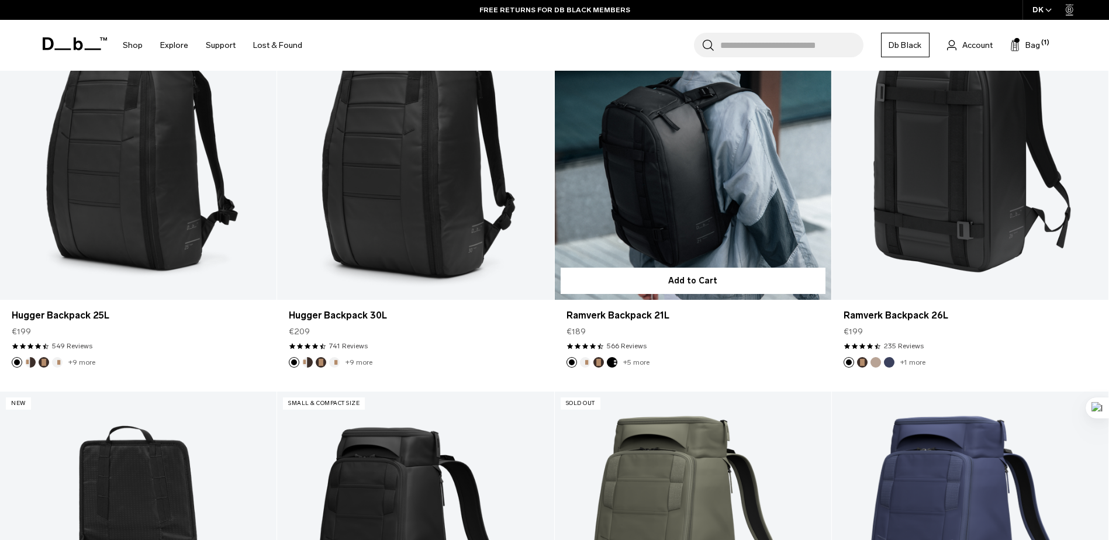
scroll to position [333, 0]
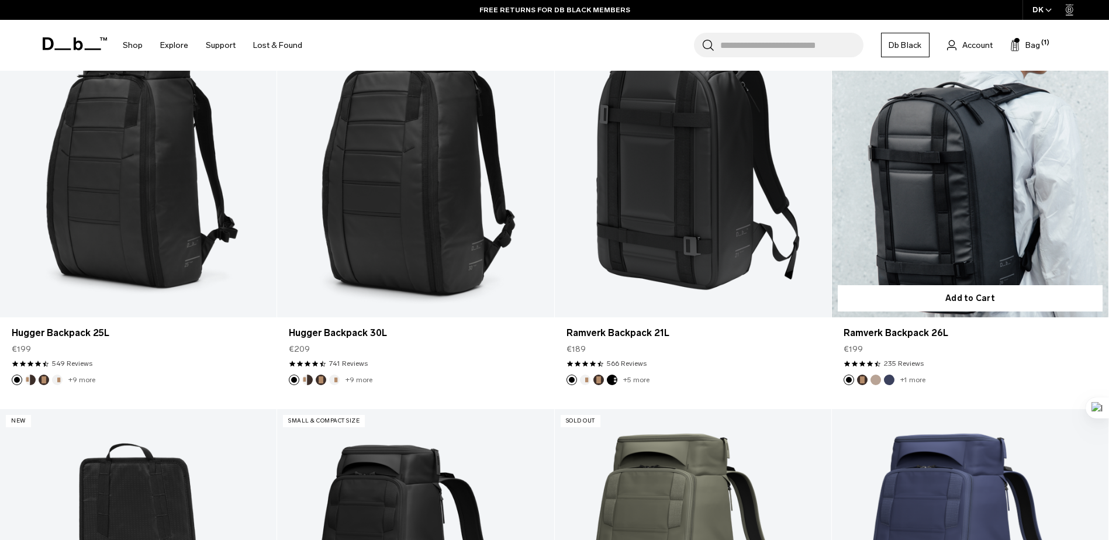
click at [896, 317] on link "Ramverk Backpack 26L" at bounding box center [970, 163] width 277 height 307
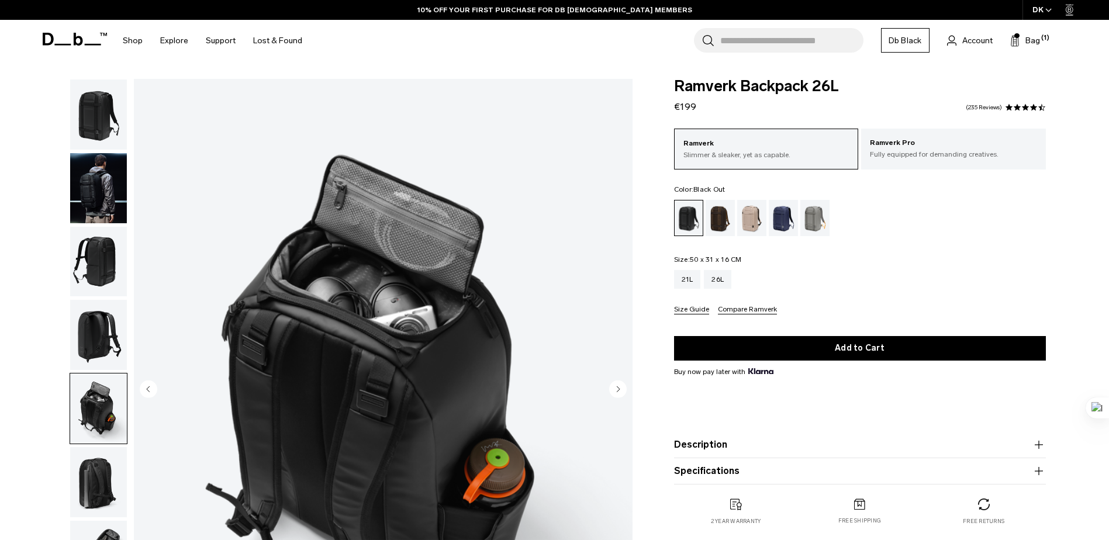
click at [108, 471] on img "button" at bounding box center [98, 482] width 57 height 70
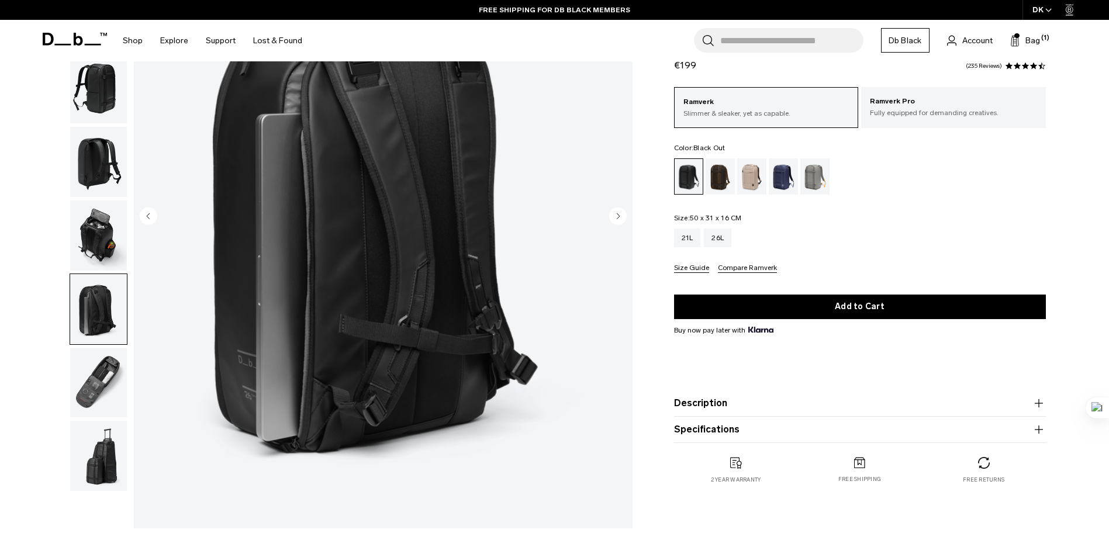
scroll to position [175, 0]
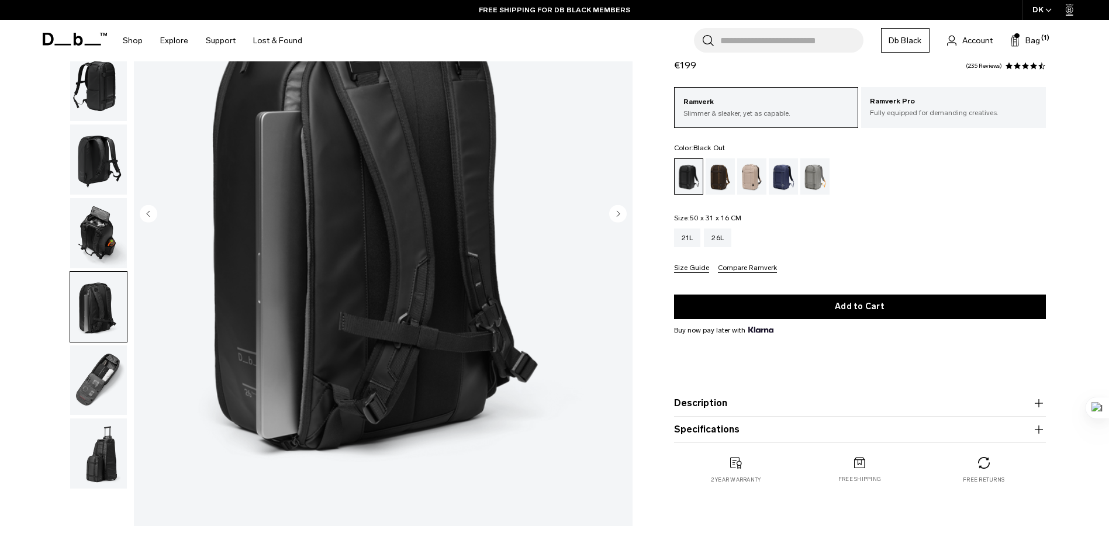
click at [102, 393] on img "button" at bounding box center [98, 380] width 57 height 70
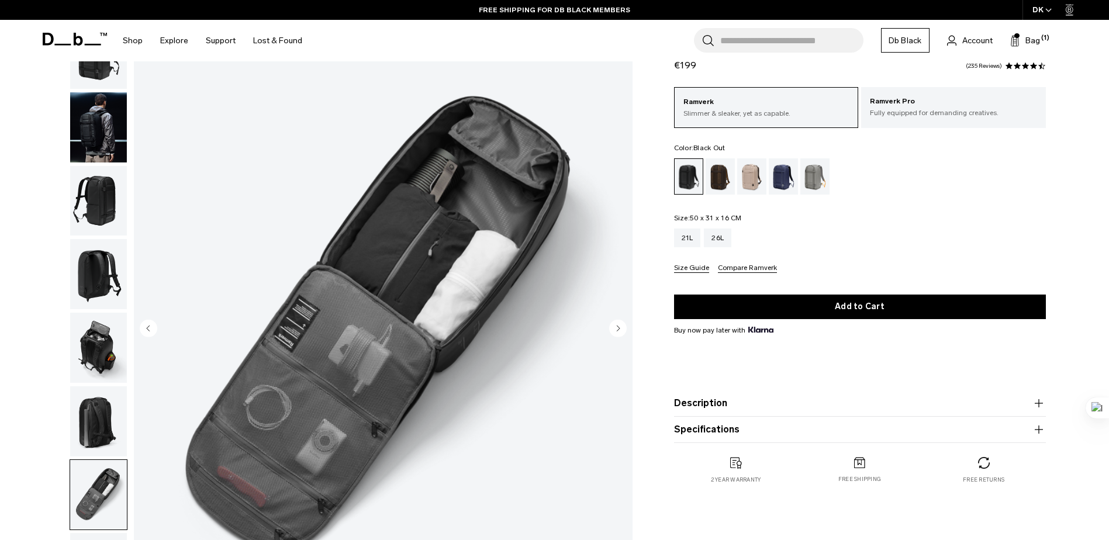
scroll to position [58, 0]
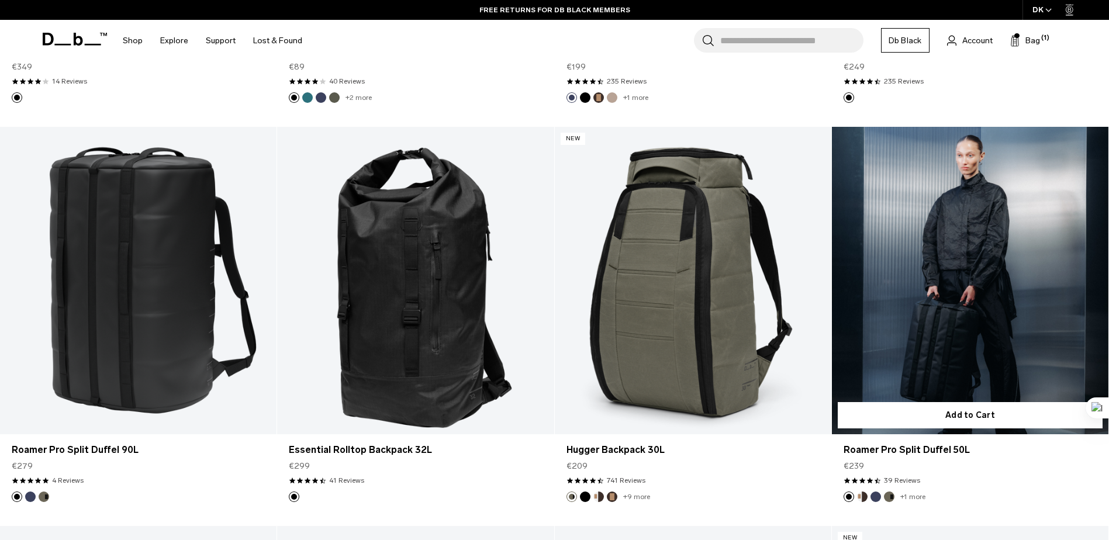
scroll to position [1812, 0]
click at [964, 272] on link "Roamer Pro Split Duffel 50L" at bounding box center [970, 280] width 277 height 307
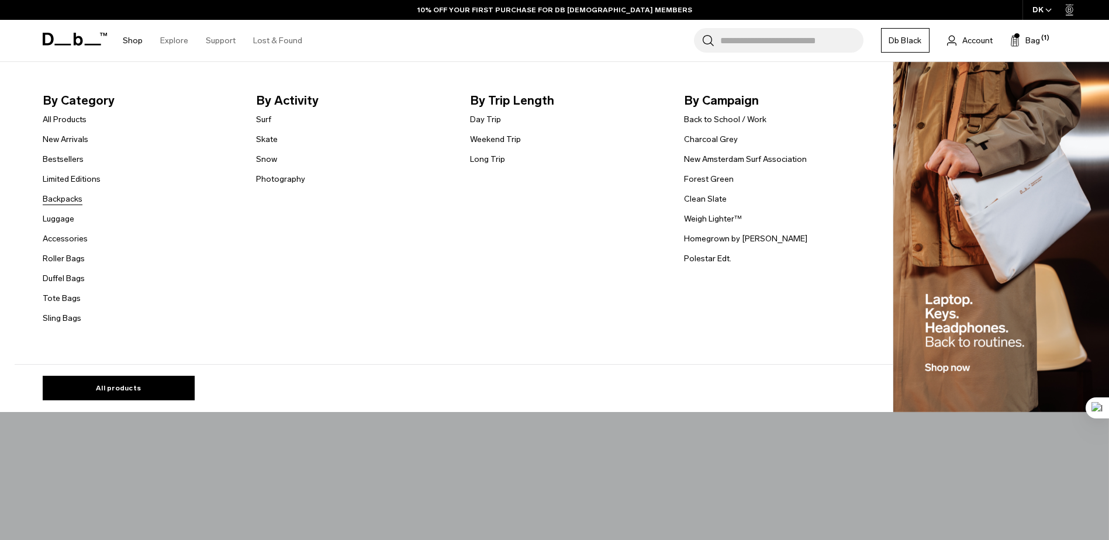
click at [60, 197] on link "Backpacks" at bounding box center [63, 199] width 40 height 12
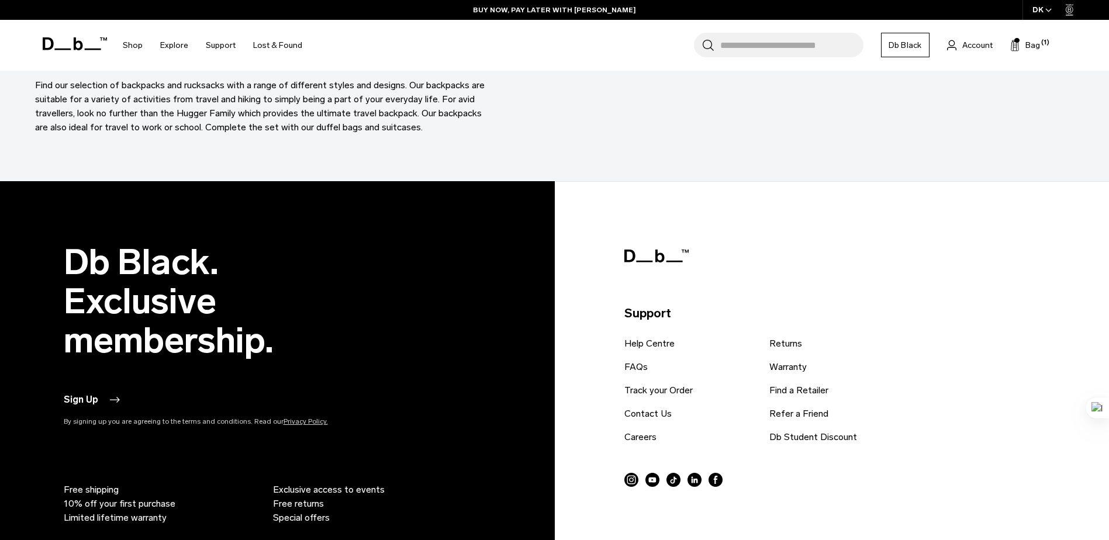
scroll to position [4389, 0]
